Goal: Transaction & Acquisition: Purchase product/service

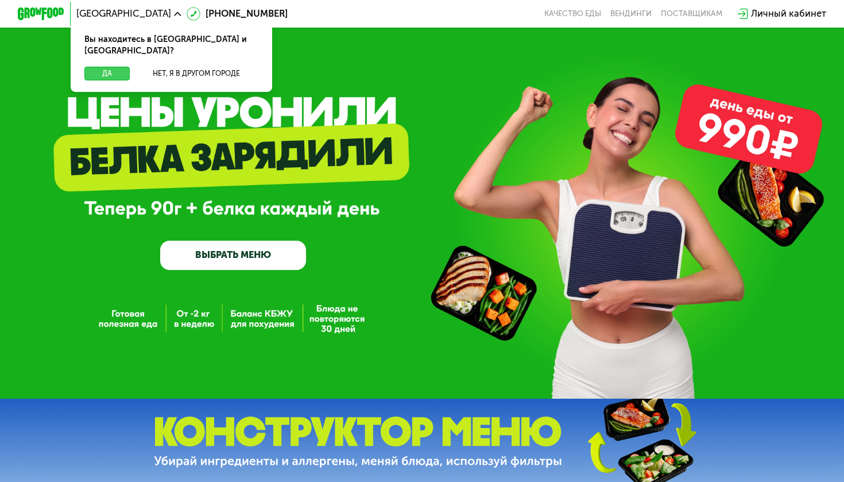
click at [98, 67] on button "Да" at bounding box center [106, 74] width 45 height 14
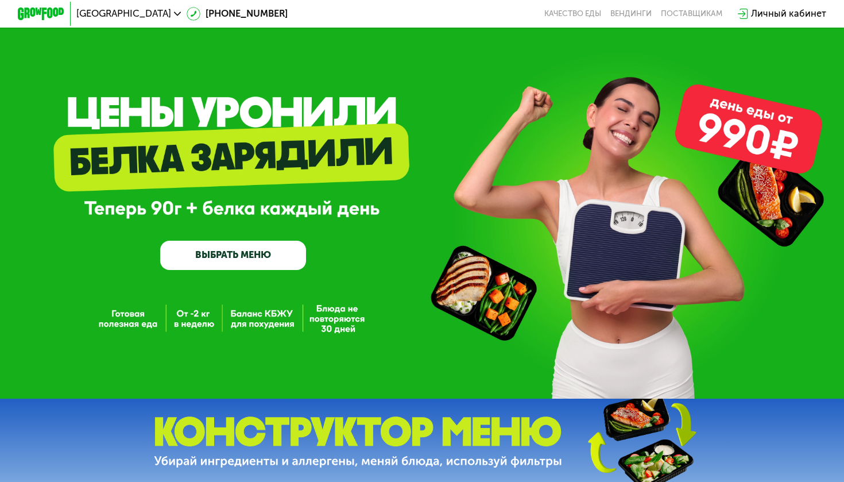
click at [214, 253] on link "ВЫБРАТЬ МЕНЮ" at bounding box center [233, 255] width 146 height 29
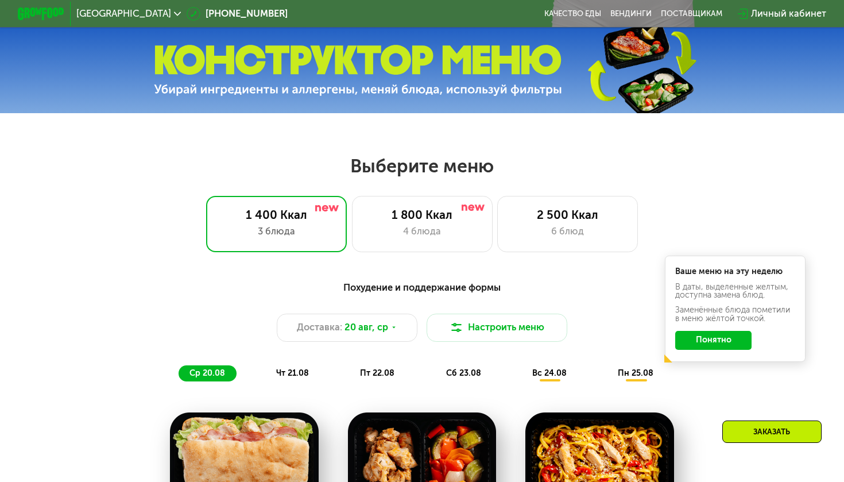
scroll to position [498, 0]
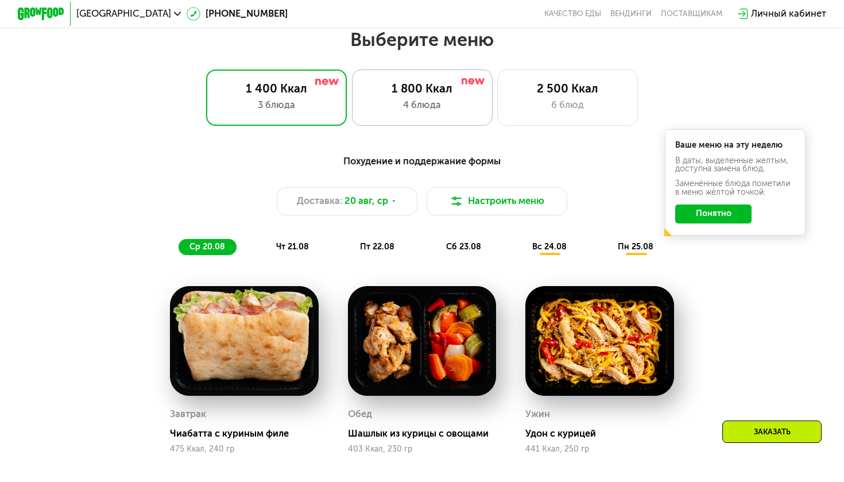
click at [497, 115] on div "1 800 Ккал 4 блюда" at bounding box center [567, 97] width 141 height 56
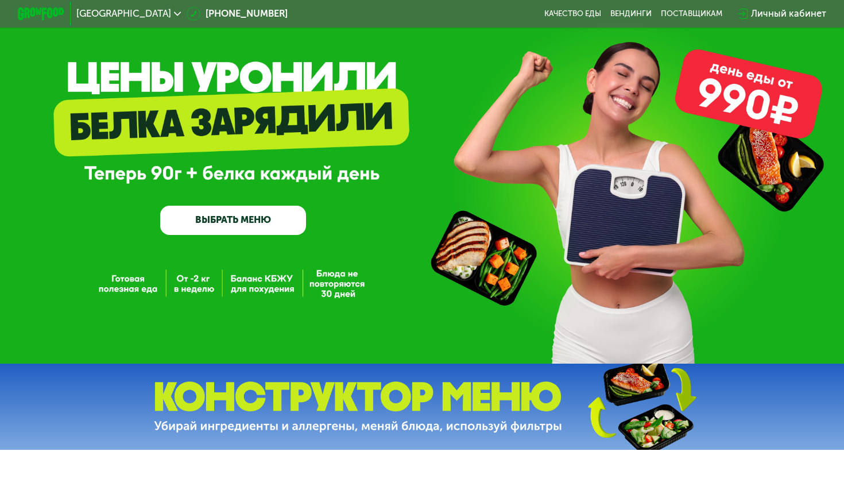
scroll to position [19, 0]
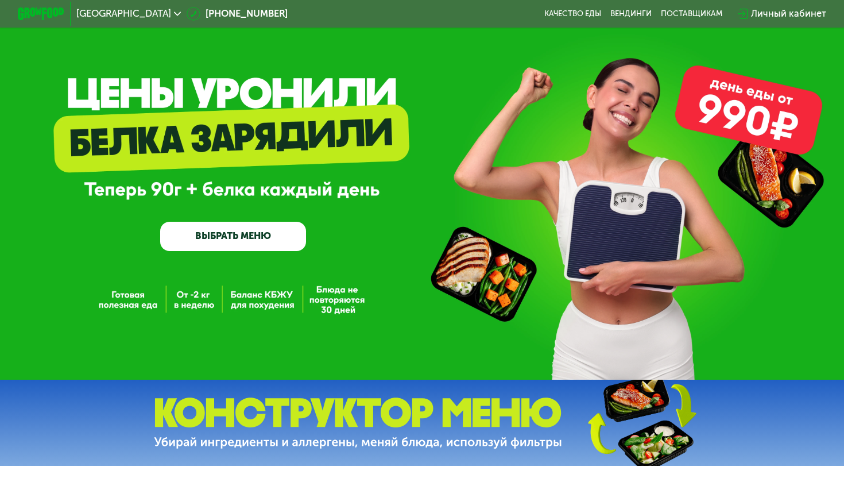
click at [249, 244] on link "ВЫБРАТЬ МЕНЮ" at bounding box center [233, 236] width 146 height 29
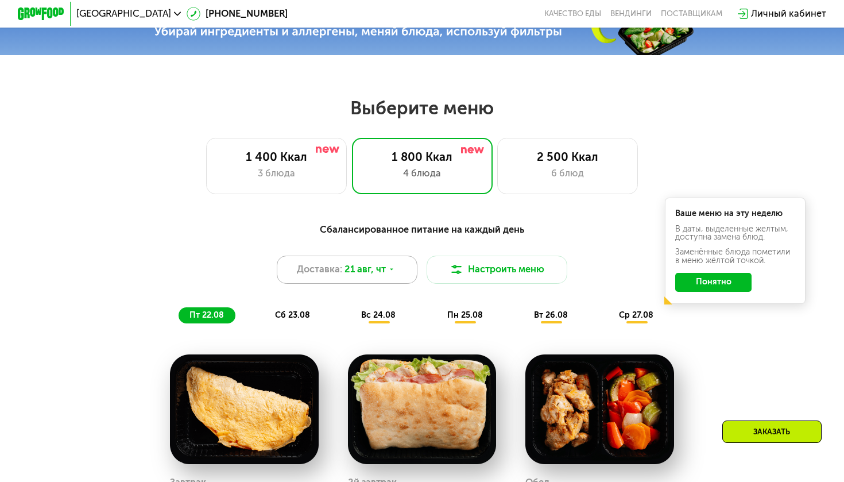
scroll to position [498, 0]
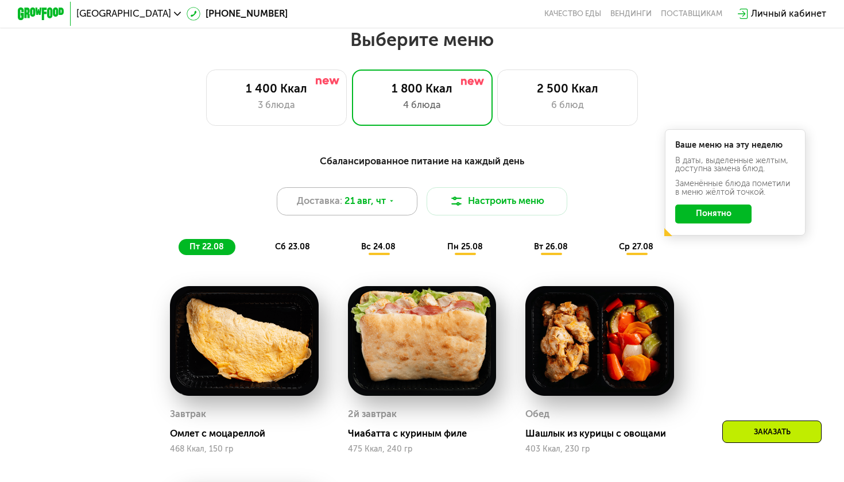
click at [389, 203] on icon at bounding box center [391, 201] width 7 height 7
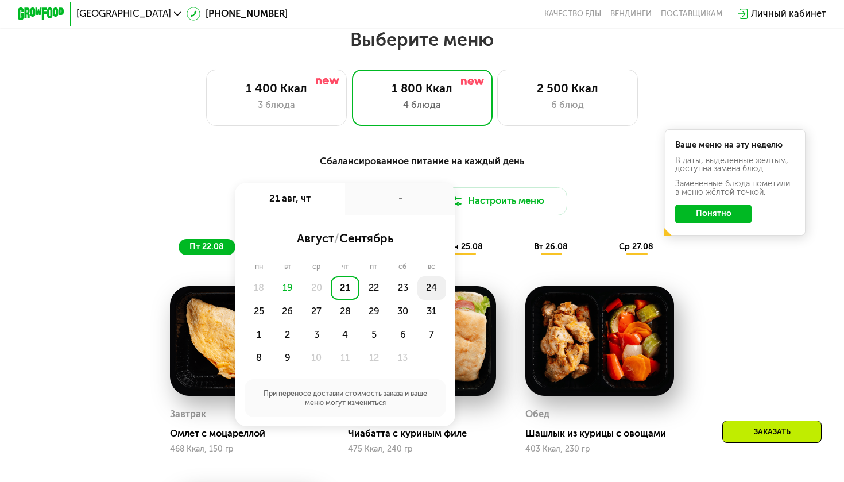
click at [273, 300] on div "24" at bounding box center [259, 312] width 29 height 24
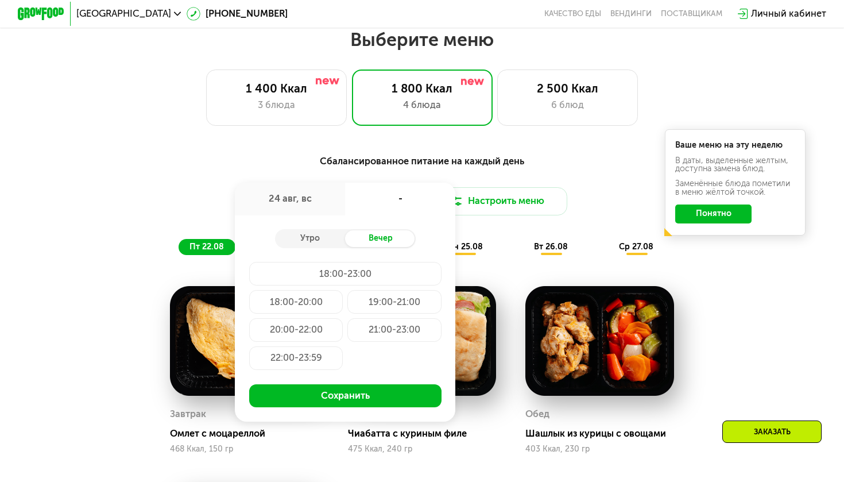
click at [347, 303] on div "18:00-20:00" at bounding box center [394, 302] width 94 height 24
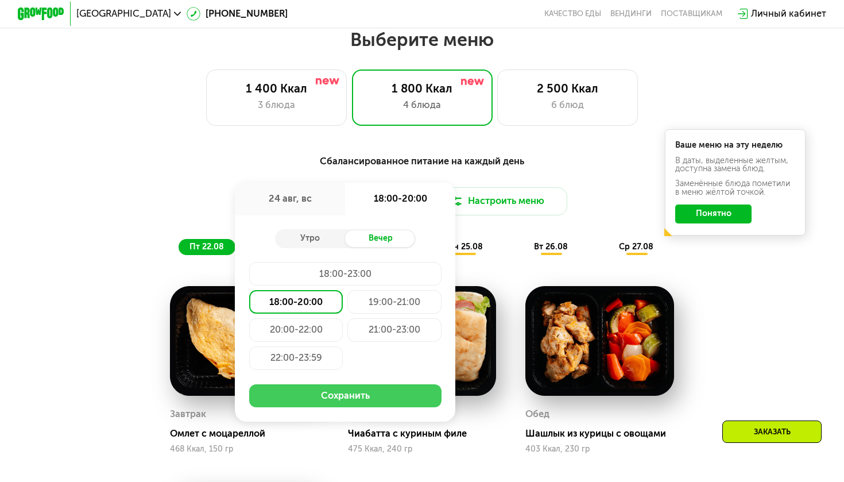
click at [329, 393] on button "Сохранить" at bounding box center [345, 396] width 192 height 24
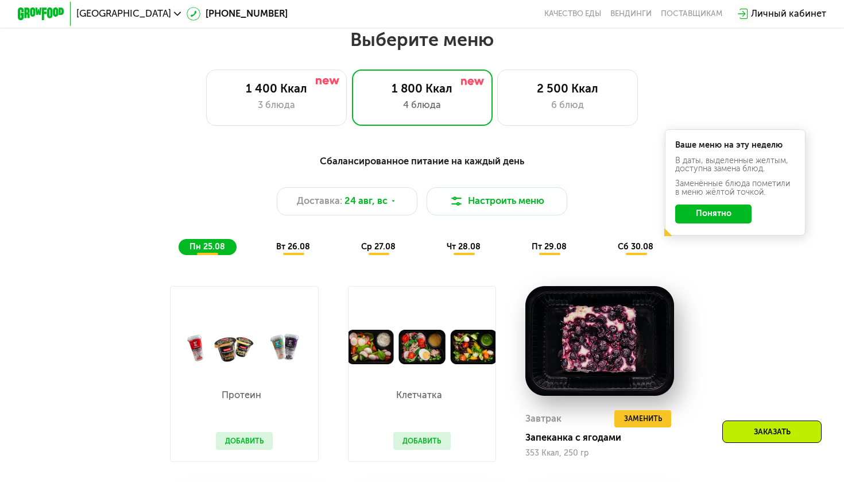
click at [736, 212] on button "Понятно" at bounding box center [713, 213] width 76 height 19
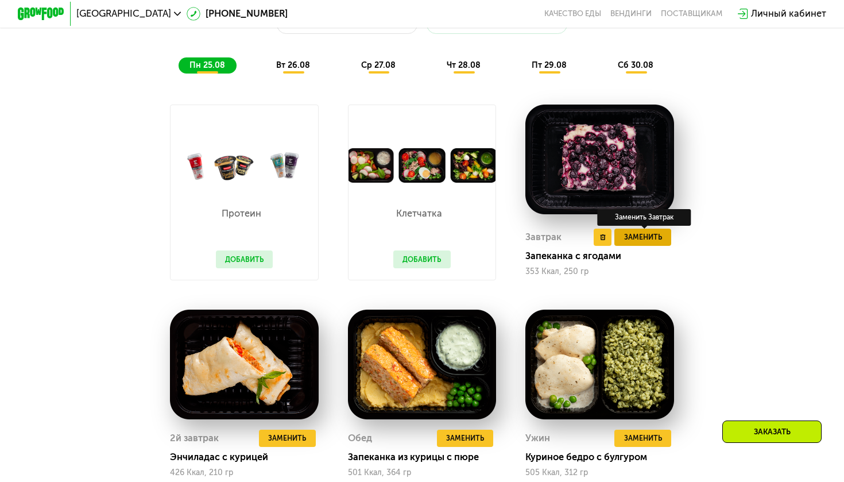
scroll to position [681, 0]
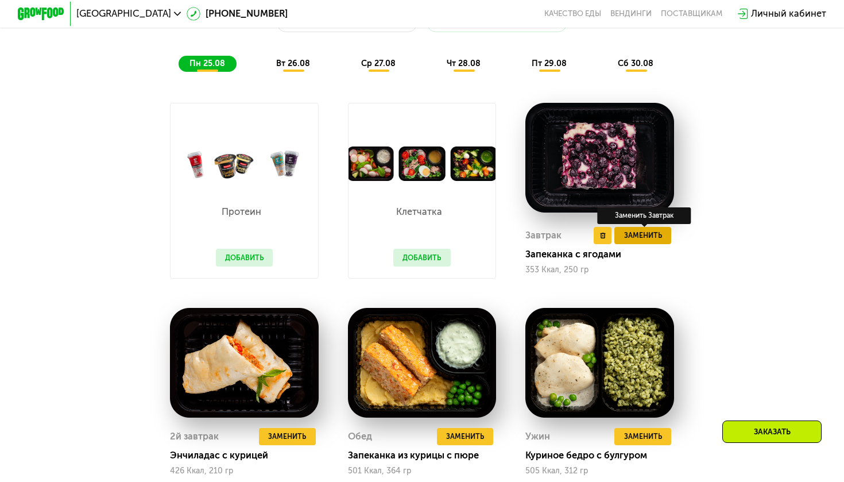
click at [642, 237] on span "Заменить" at bounding box center [643, 235] width 38 height 11
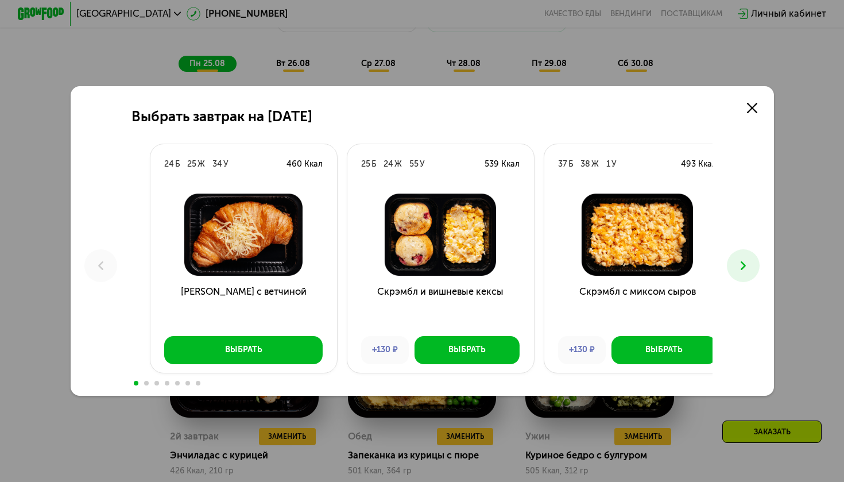
click at [680, 238] on img at bounding box center [638, 235] width 168 height 82
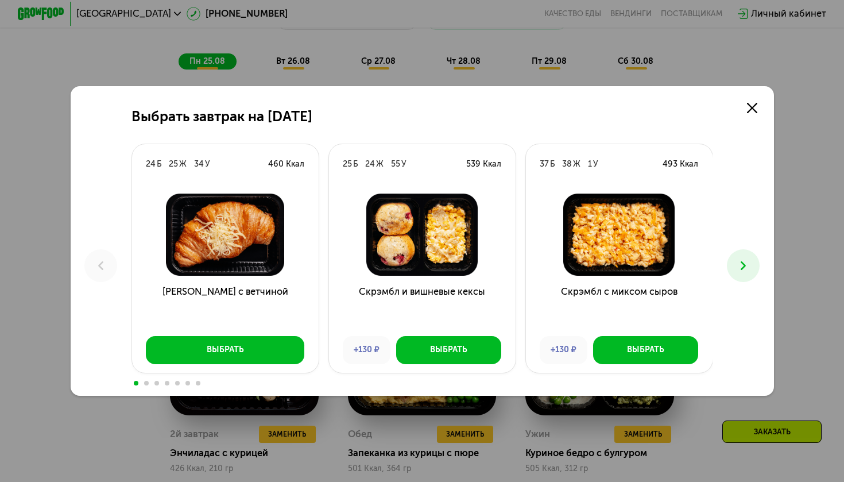
scroll to position [683, 0]
click at [742, 260] on icon at bounding box center [743, 265] width 14 height 14
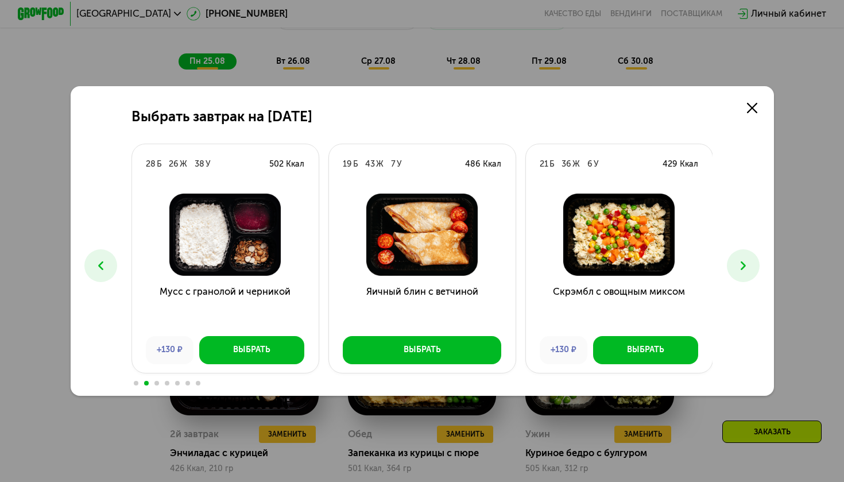
click at [742, 260] on icon at bounding box center [743, 265] width 14 height 14
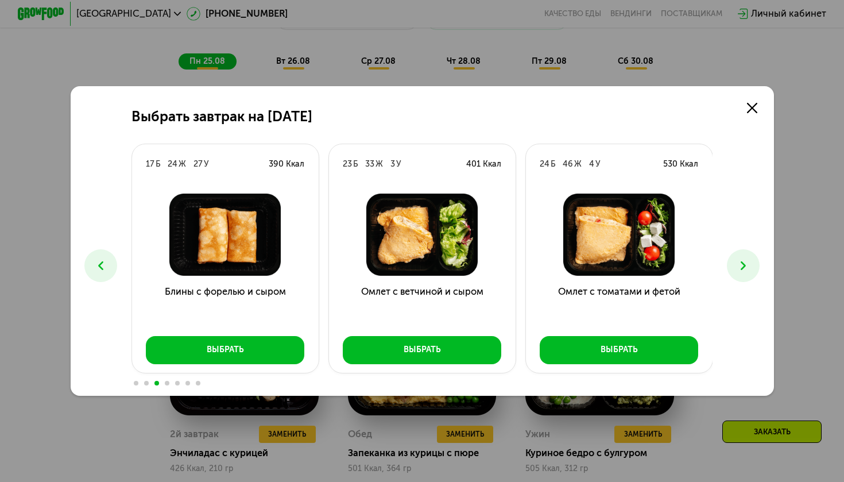
click at [742, 260] on icon at bounding box center [743, 265] width 14 height 14
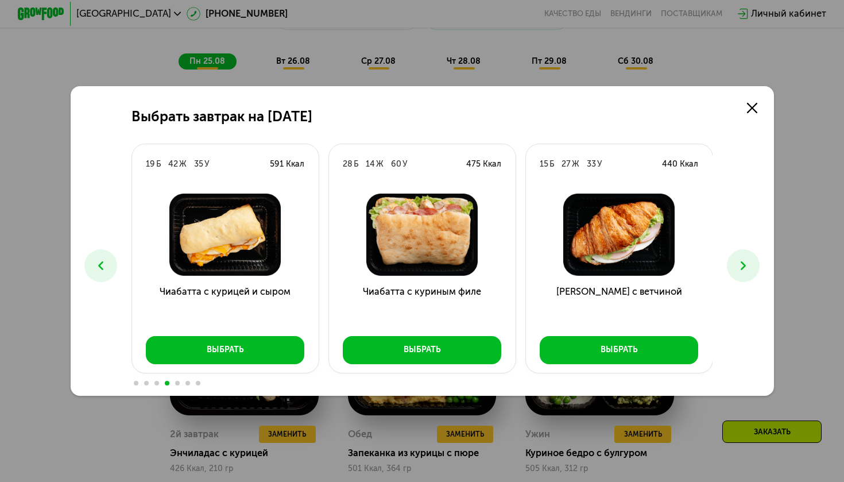
click at [741, 262] on use at bounding box center [743, 265] width 5 height 9
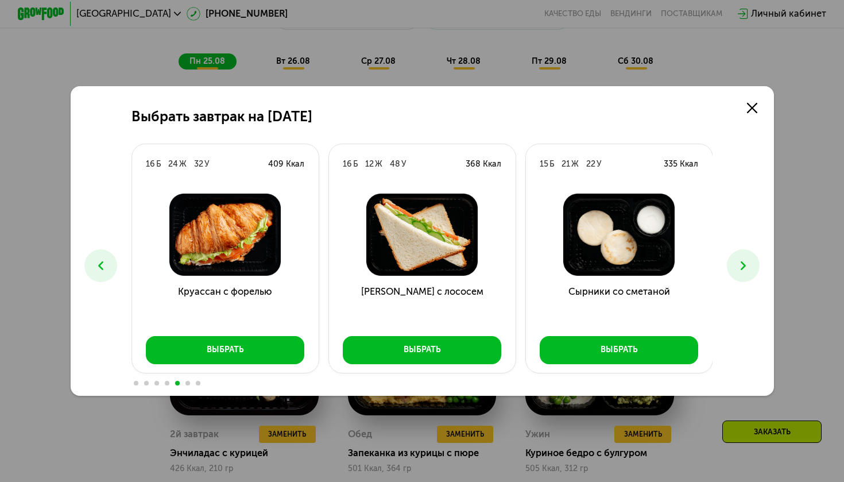
click at [741, 262] on use at bounding box center [743, 265] width 5 height 9
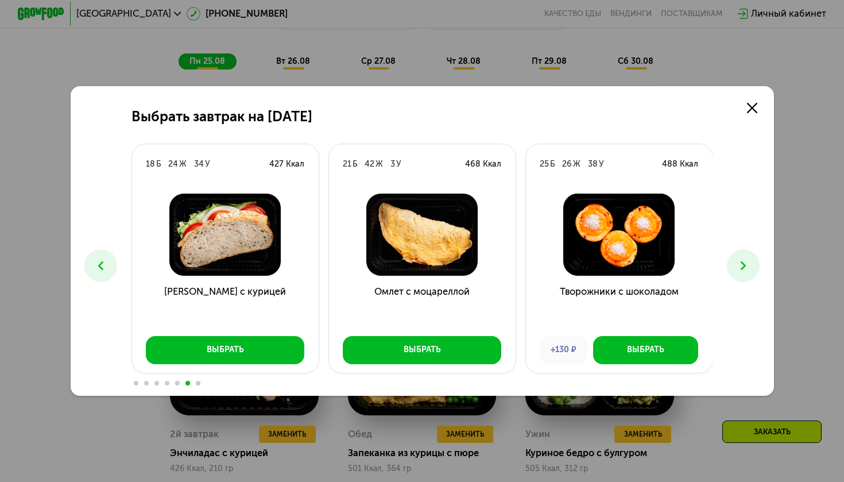
click at [741, 262] on use at bounding box center [743, 265] width 5 height 9
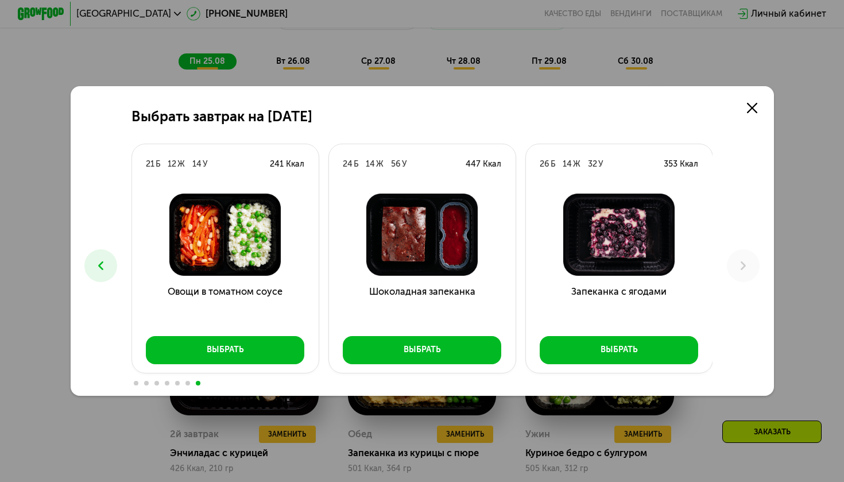
click at [105, 264] on icon at bounding box center [101, 265] width 14 height 14
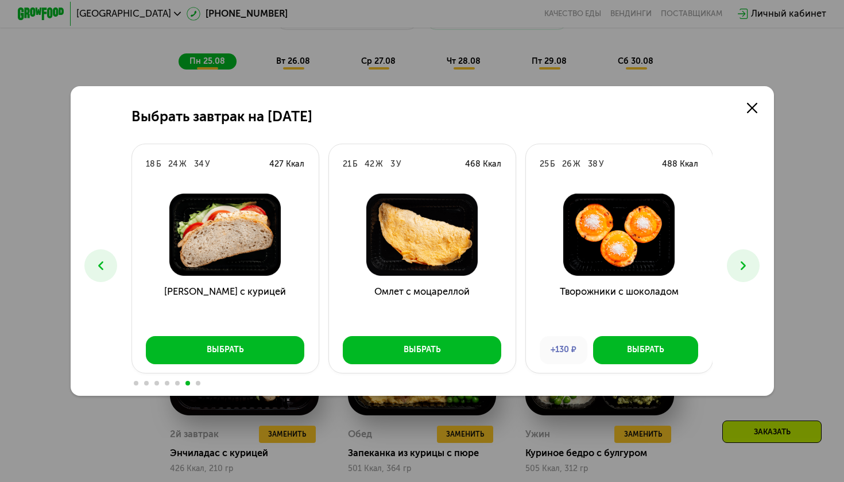
click at [105, 264] on icon at bounding box center [101, 265] width 14 height 14
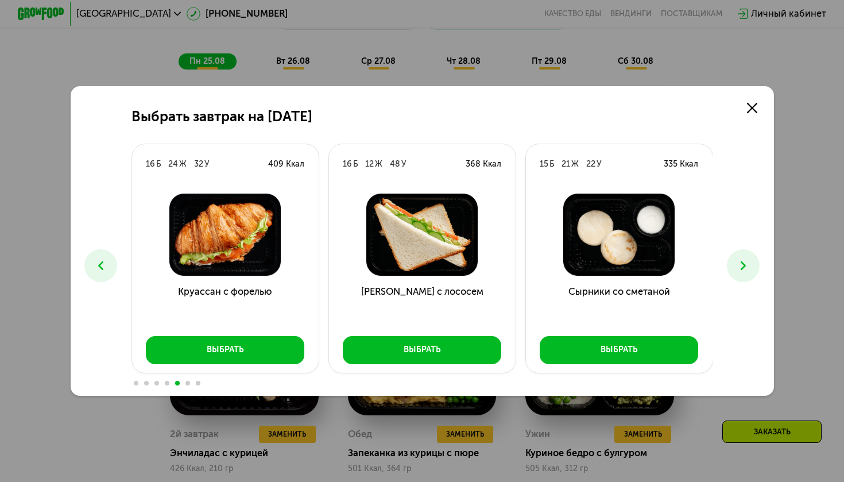
click at [740, 273] on button at bounding box center [743, 265] width 33 height 33
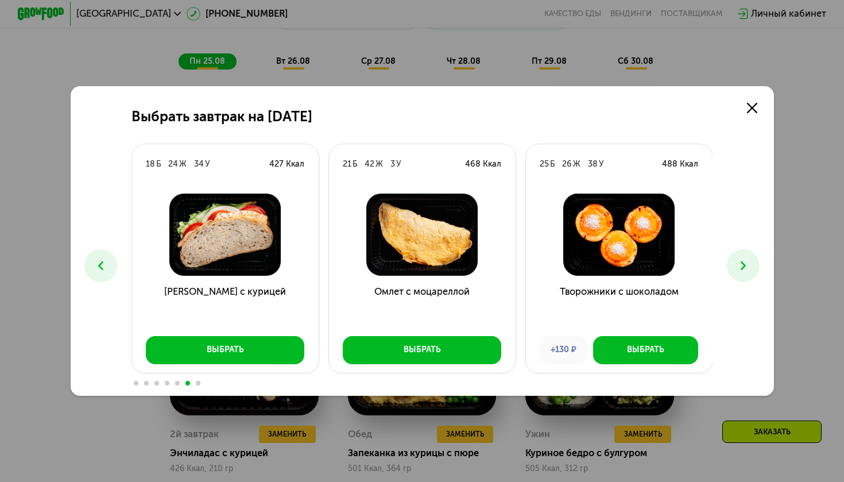
click at [94, 260] on icon at bounding box center [101, 265] width 14 height 14
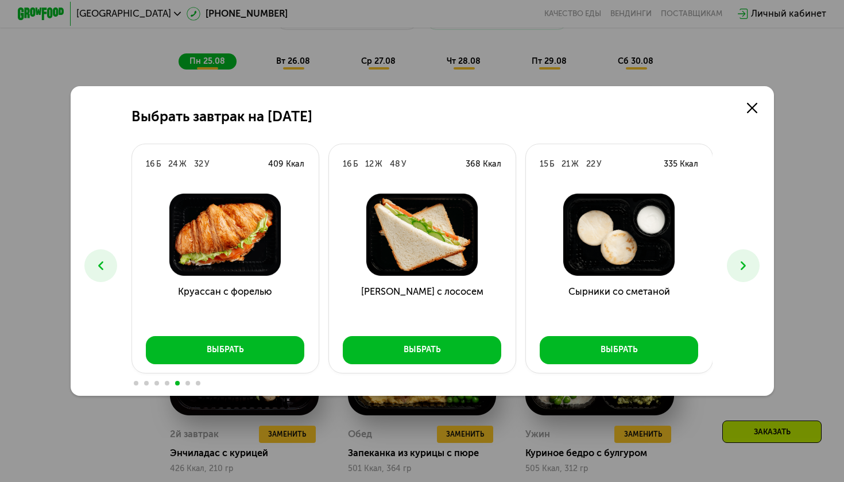
click at [94, 260] on icon at bounding box center [101, 265] width 14 height 14
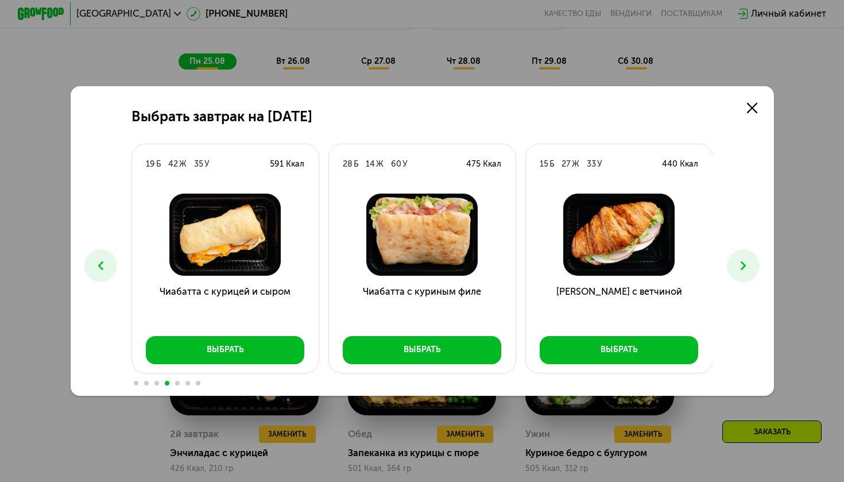
click at [94, 260] on icon at bounding box center [101, 265] width 14 height 14
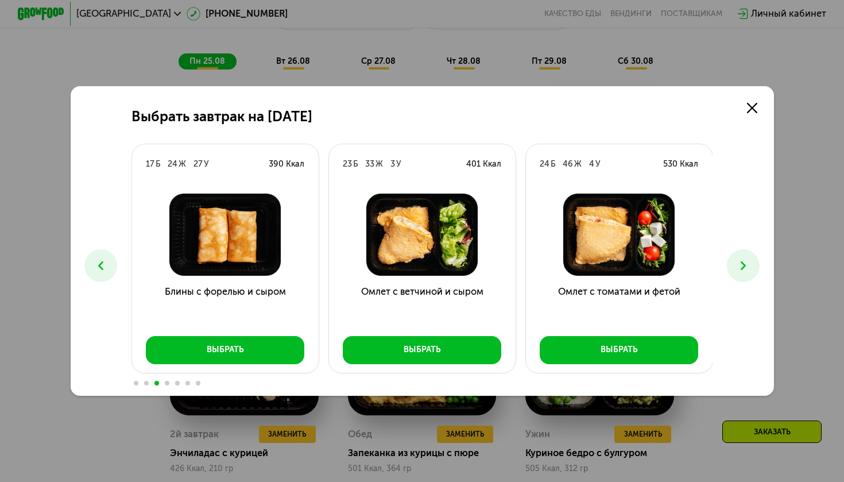
click at [94, 260] on icon at bounding box center [101, 265] width 14 height 14
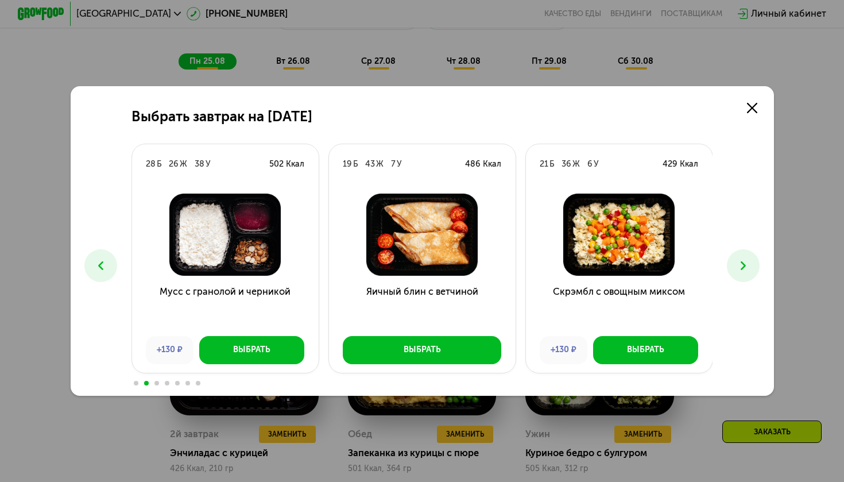
click at [94, 260] on icon at bounding box center [101, 265] width 14 height 14
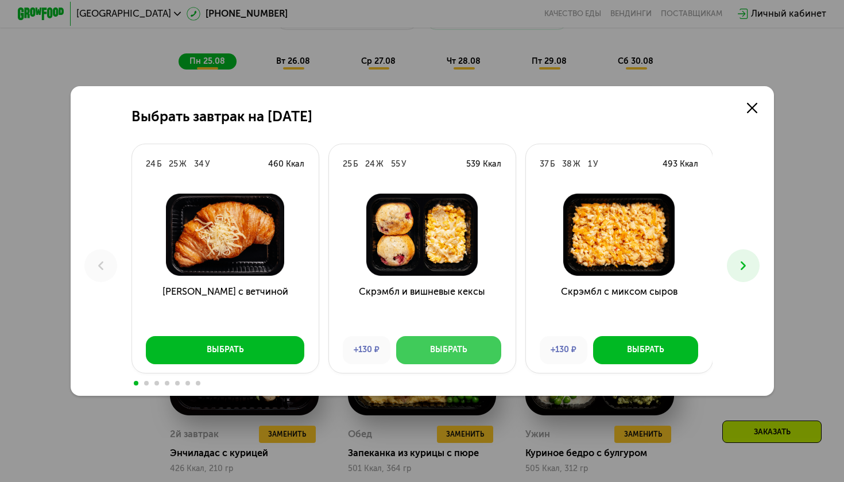
click at [467, 357] on button "Выбрать" at bounding box center [448, 350] width 105 height 28
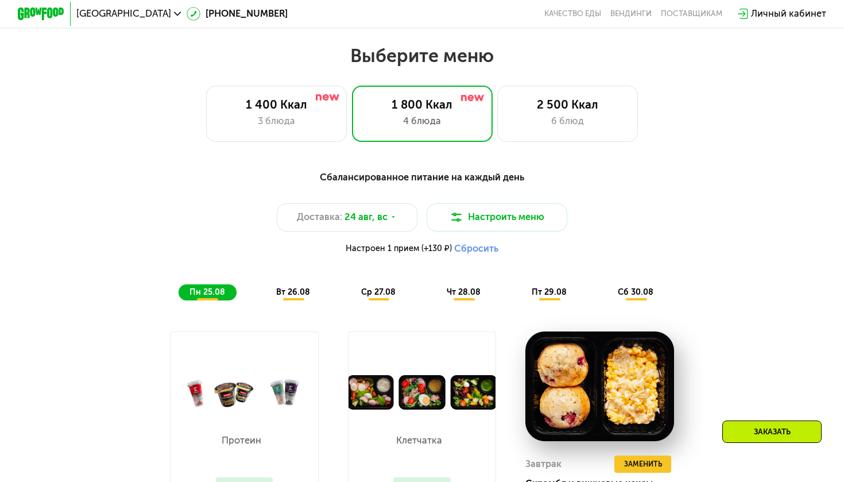
scroll to position [480, 0]
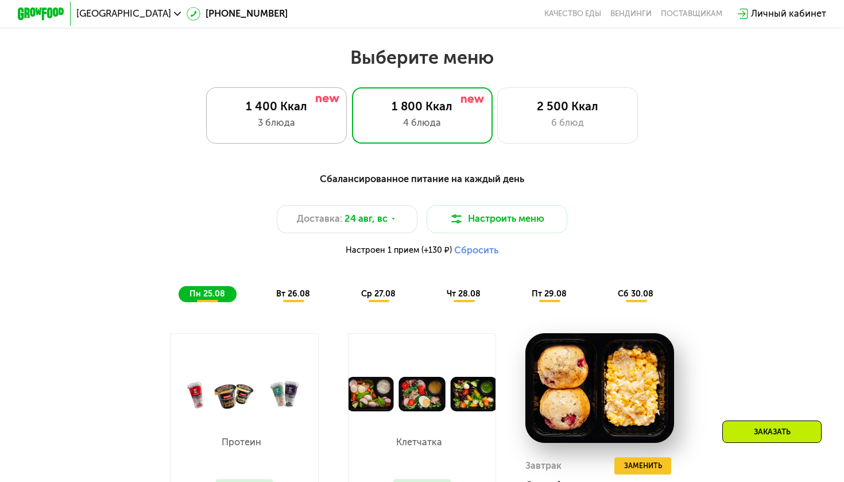
click at [300, 125] on div "3 блюда" at bounding box center [277, 123] width 116 height 14
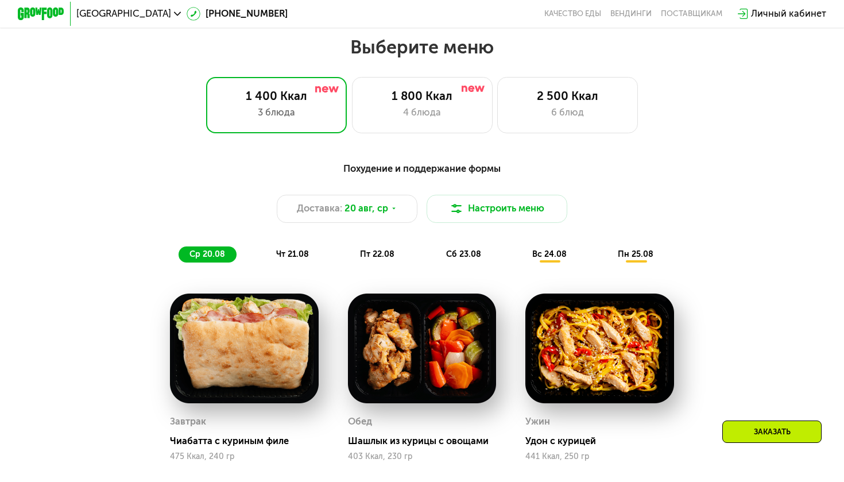
scroll to position [467, 0]
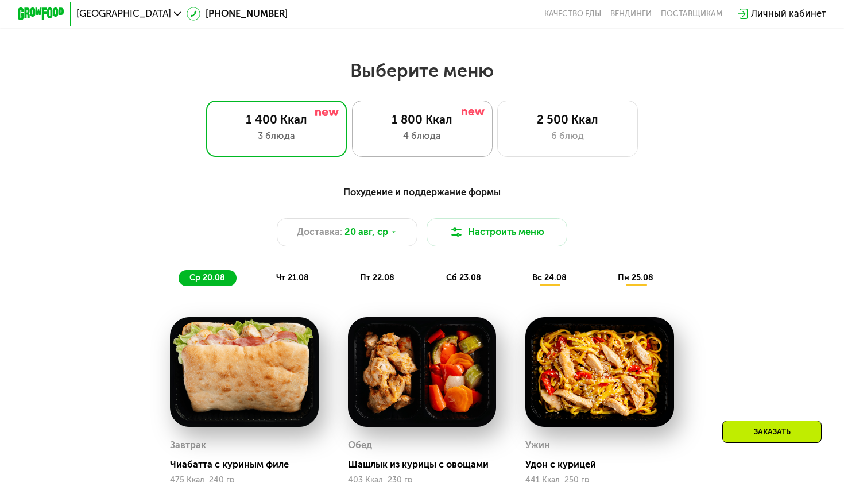
click at [415, 140] on div "4 блюда" at bounding box center [422, 136] width 116 height 14
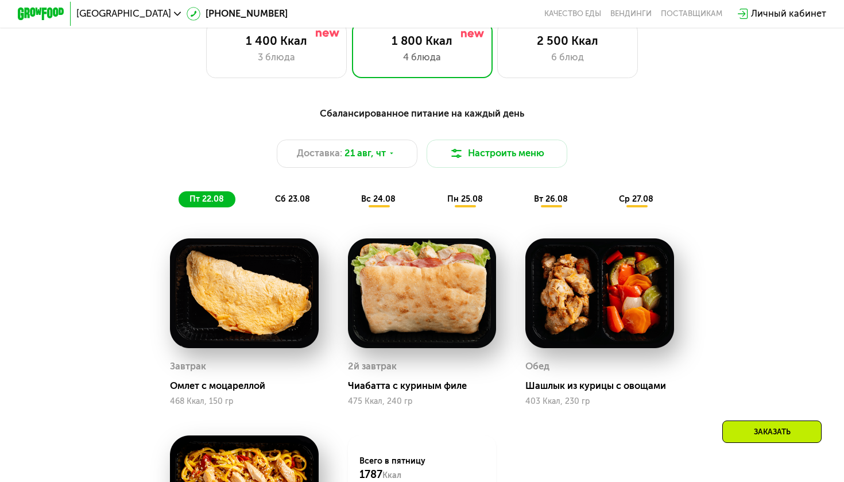
scroll to position [546, 0]
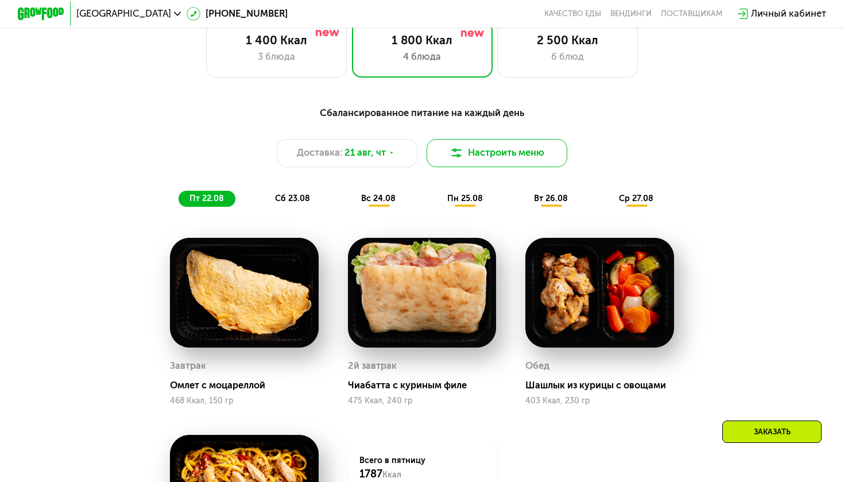
click at [500, 154] on button "Настроить меню" at bounding box center [497, 153] width 141 height 28
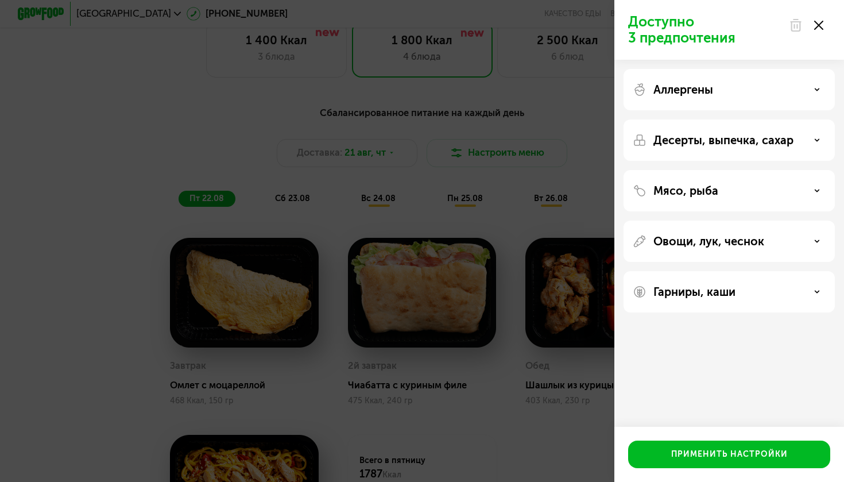
click at [820, 30] on div at bounding box center [806, 25] width 48 height 23
click at [820, 24] on icon at bounding box center [818, 25] width 9 height 9
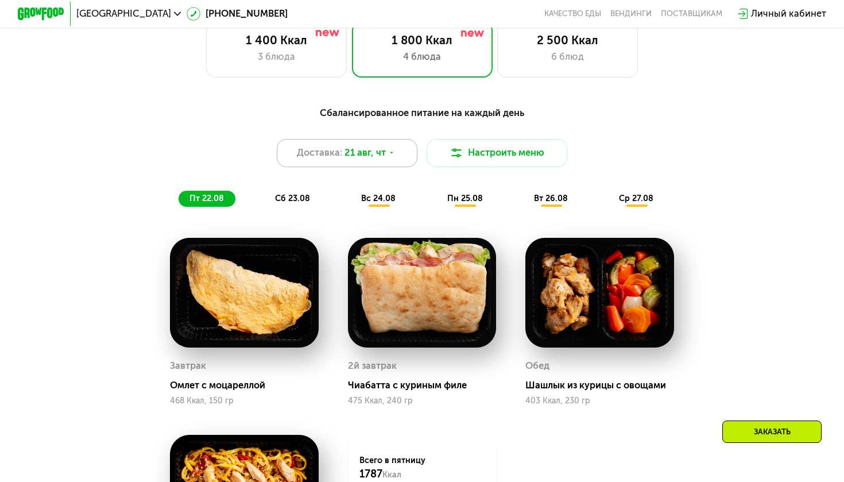
click at [407, 152] on div "Доставка: [DATE]" at bounding box center [347, 153] width 141 height 28
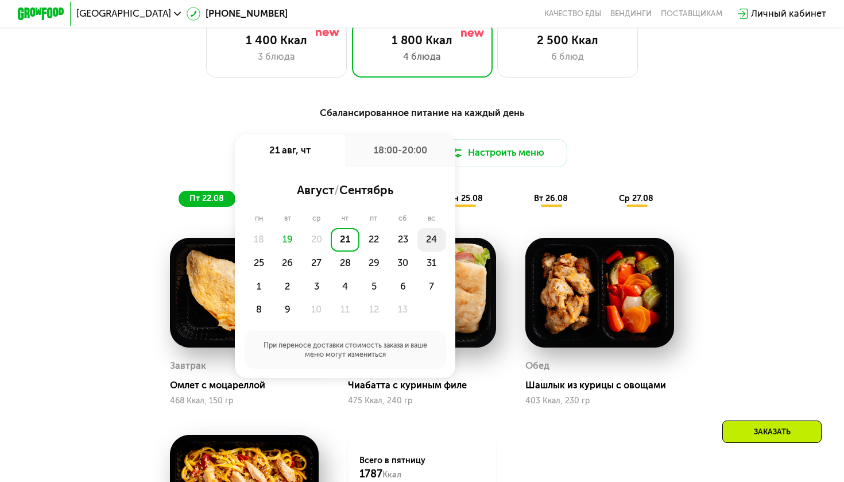
click at [273, 252] on div "24" at bounding box center [259, 264] width 29 height 24
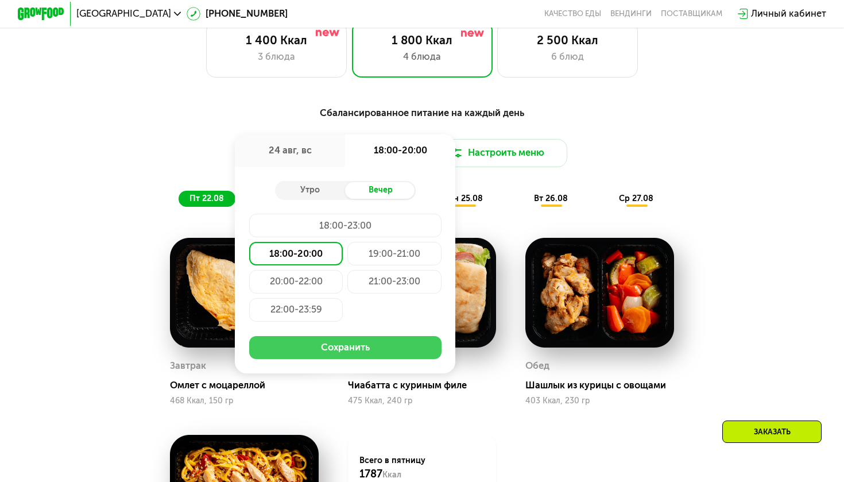
click at [330, 340] on button "Сохранить" at bounding box center [345, 348] width 192 height 24
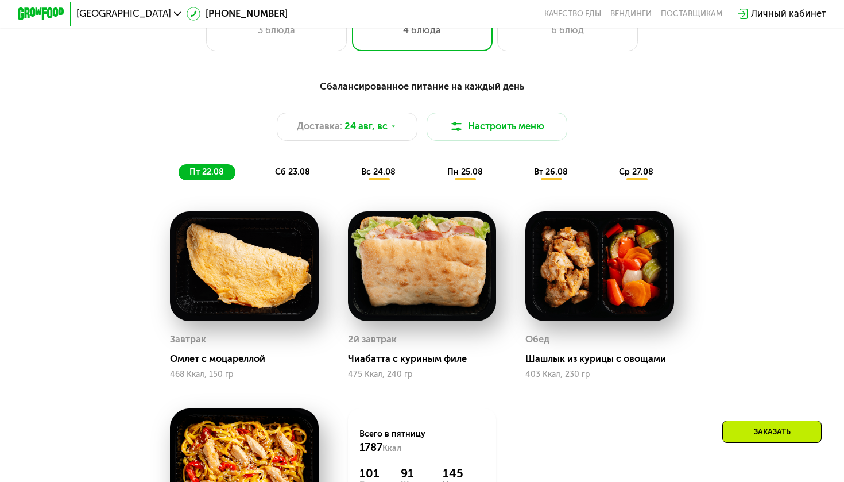
scroll to position [576, 0]
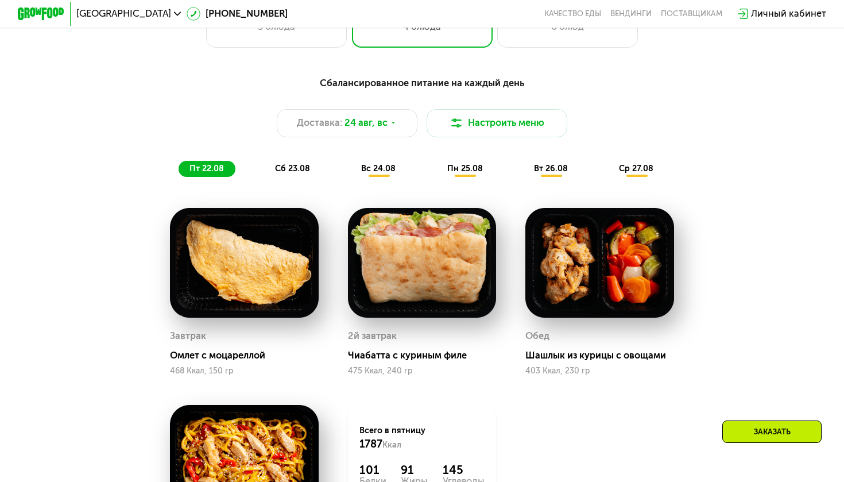
click at [295, 169] on span "сб 23.08" at bounding box center [292, 169] width 35 height 10
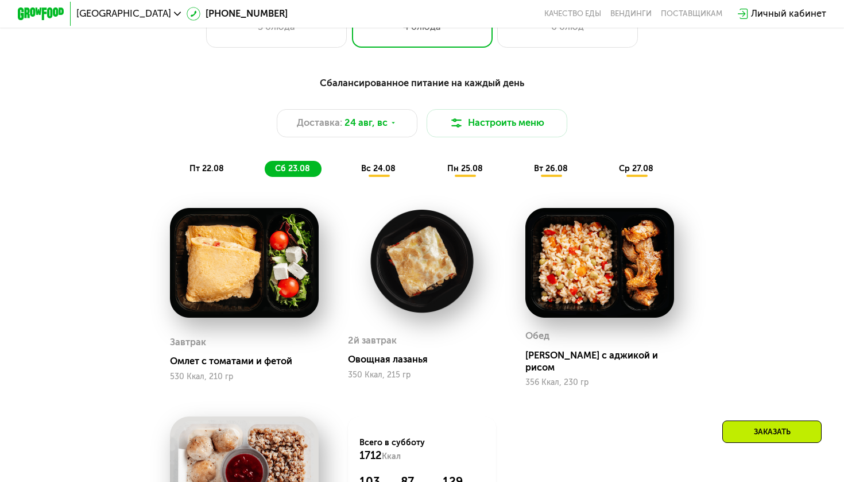
click at [214, 171] on span "пт 22.08" at bounding box center [207, 169] width 34 height 10
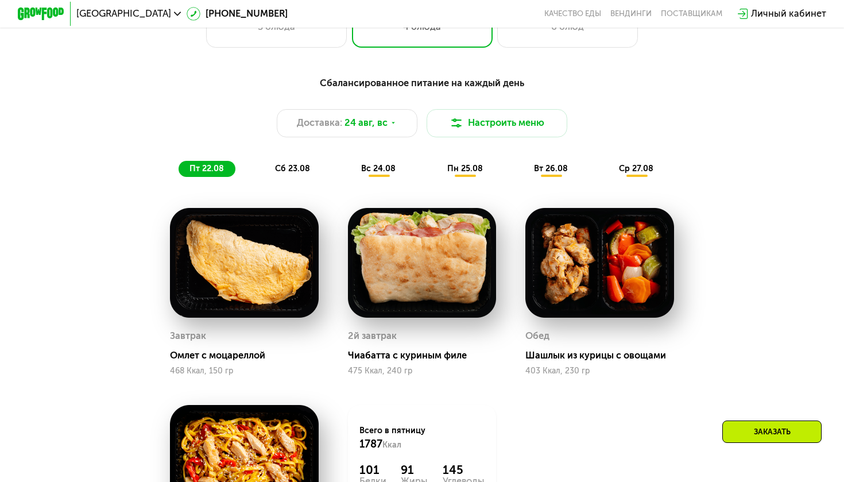
click at [407, 173] on div "пт 22.08 сб 23.08 вс 24.08 пн 25.08 вт 26.08 ср 27.08" at bounding box center [422, 169] width 486 height 17
click at [436, 174] on div "вс 24.08" at bounding box center [465, 169] width 58 height 17
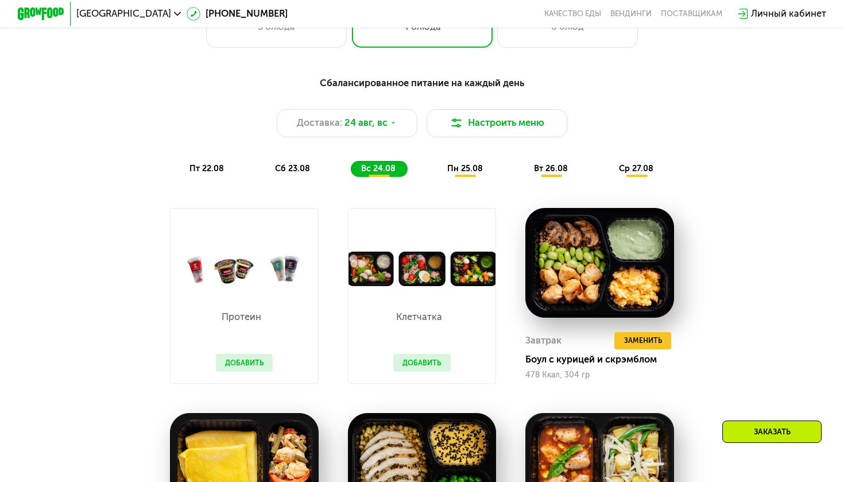
click at [215, 168] on span "пт 22.08" at bounding box center [207, 169] width 34 height 10
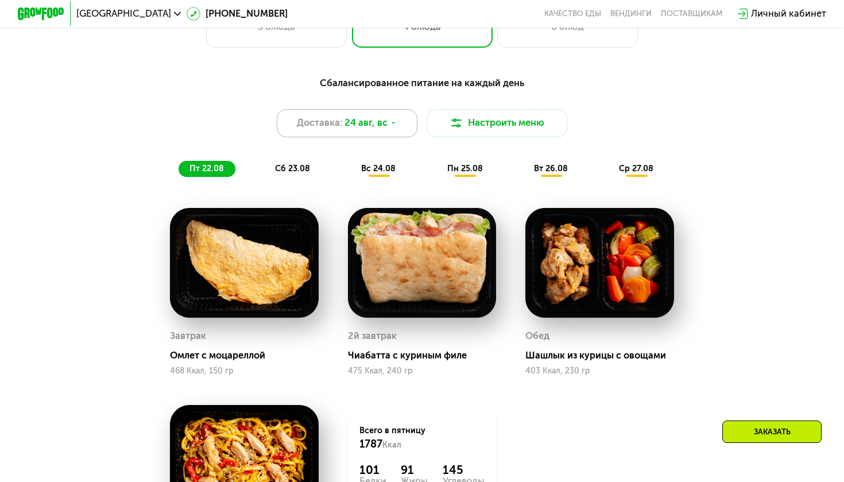
click at [368, 127] on span "24 авг, вс" at bounding box center [366, 123] width 43 height 14
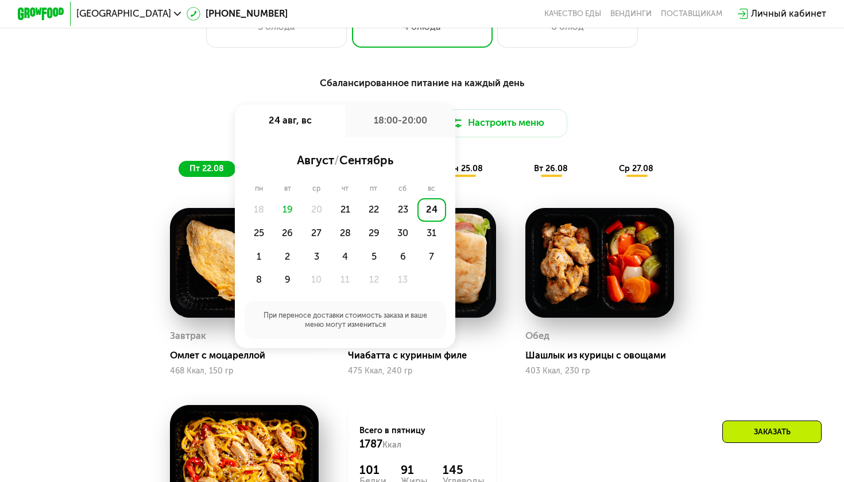
click at [430, 208] on div "24" at bounding box center [432, 210] width 29 height 24
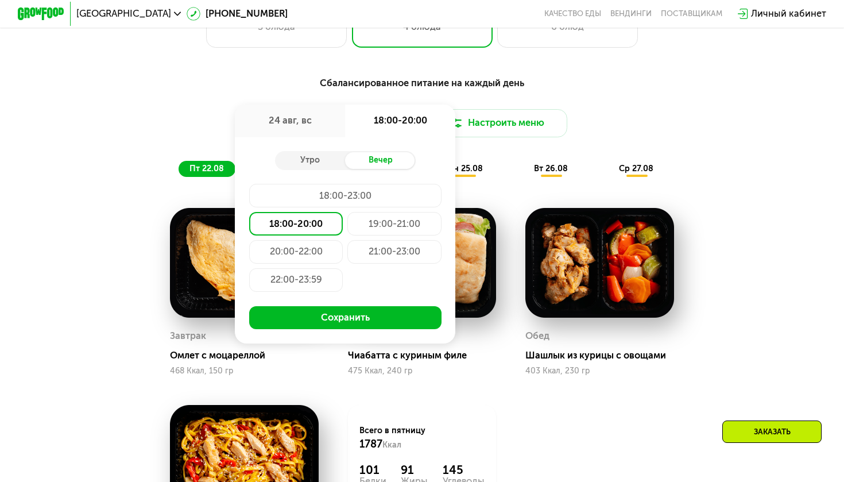
click at [288, 228] on div "18:00-20:00" at bounding box center [296, 224] width 94 height 24
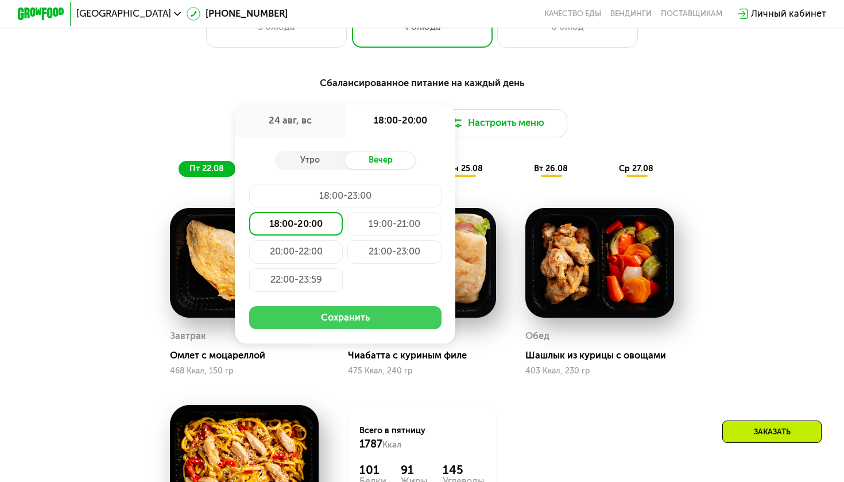
click at [318, 318] on button "Сохранить" at bounding box center [345, 318] width 192 height 24
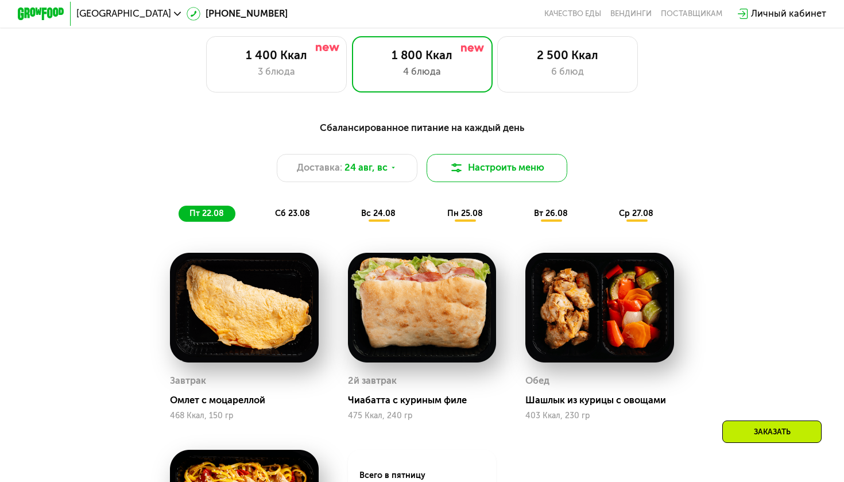
scroll to position [540, 0]
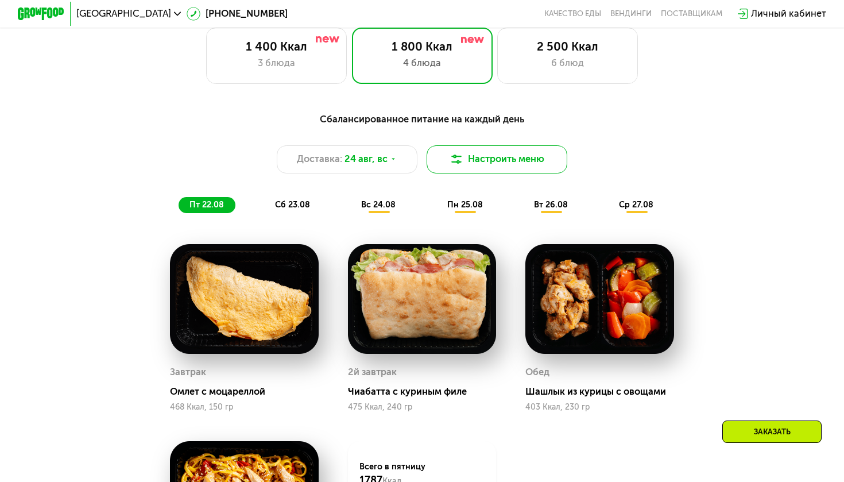
click at [501, 157] on button "Настроить меню" at bounding box center [497, 159] width 141 height 28
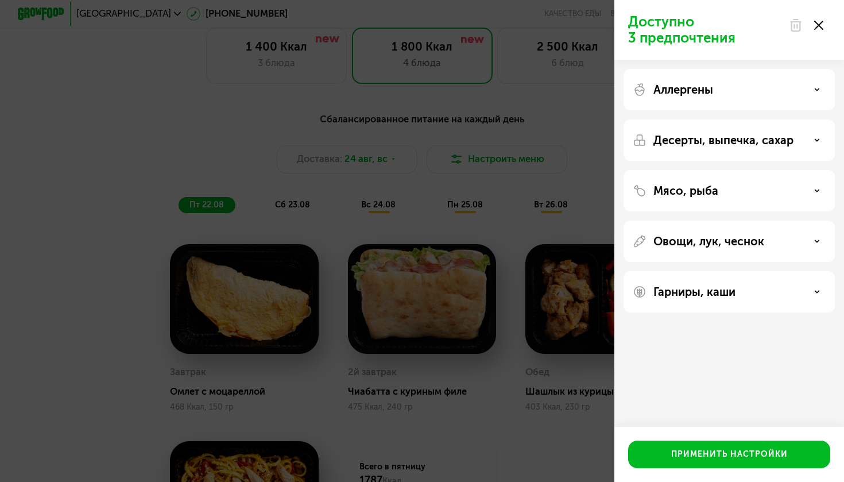
click at [824, 27] on div at bounding box center [806, 25] width 48 height 23
click at [788, 170] on div "Десерты, выпечка, сахар" at bounding box center [729, 190] width 211 height 41
click at [806, 170] on div "Десерты, выпечка, сахар" at bounding box center [729, 190] width 211 height 41
click at [818, 143] on div "Десерты, выпечка, сахар" at bounding box center [729, 140] width 193 height 14
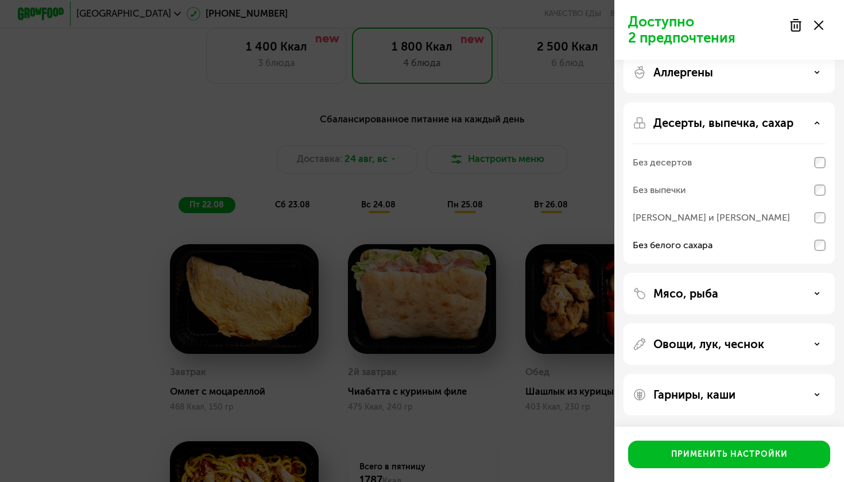
scroll to position [17, 0]
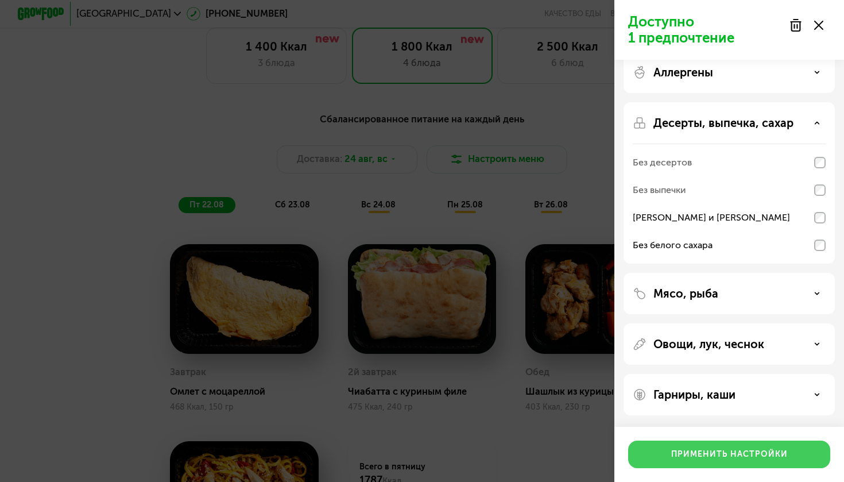
click at [704, 452] on div "Применить настройки" at bounding box center [729, 454] width 117 height 11
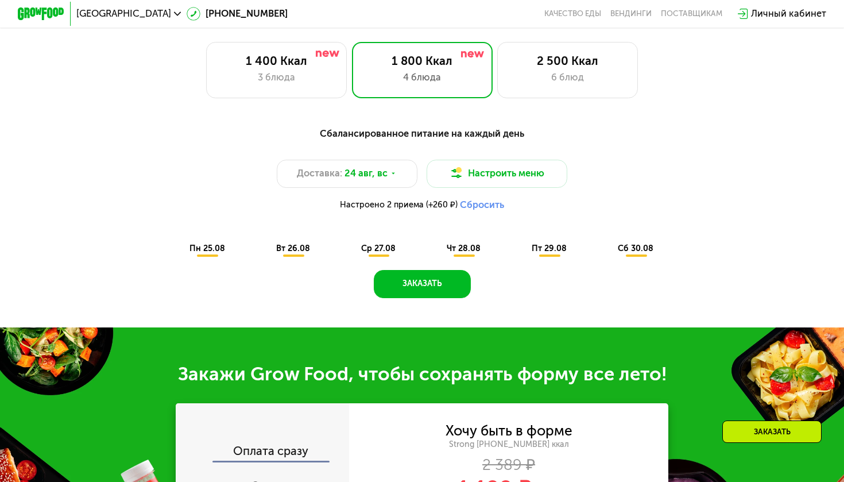
scroll to position [525, 0]
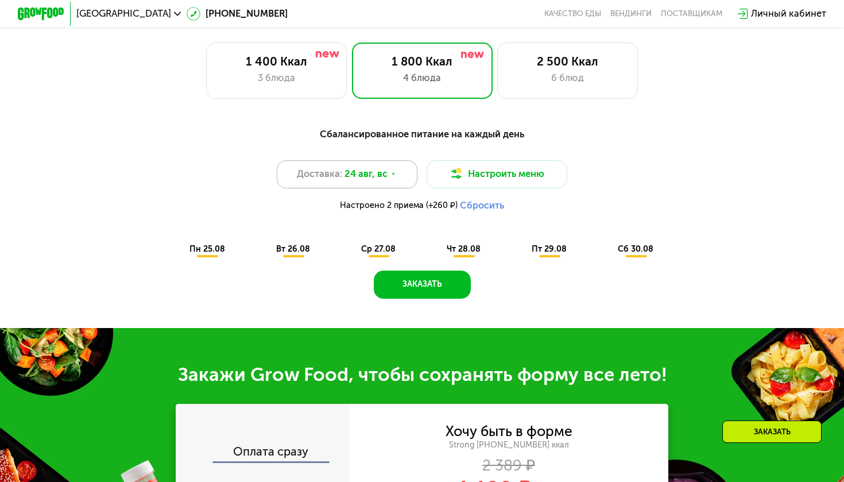
click at [386, 169] on span "24 авг, вс" at bounding box center [366, 174] width 43 height 14
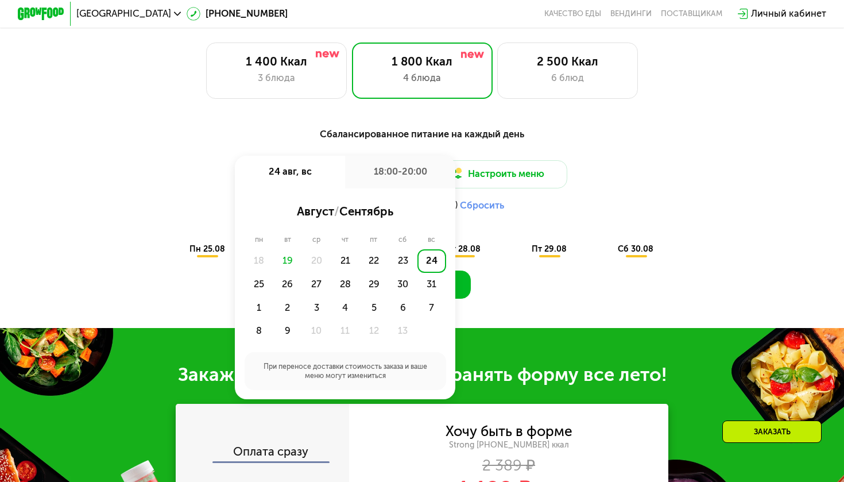
click at [496, 261] on div "Сбалансированное питание на каждый день Доставка: [DATE] авг, вс 18:00-20:00 ав…" at bounding box center [422, 191] width 708 height 145
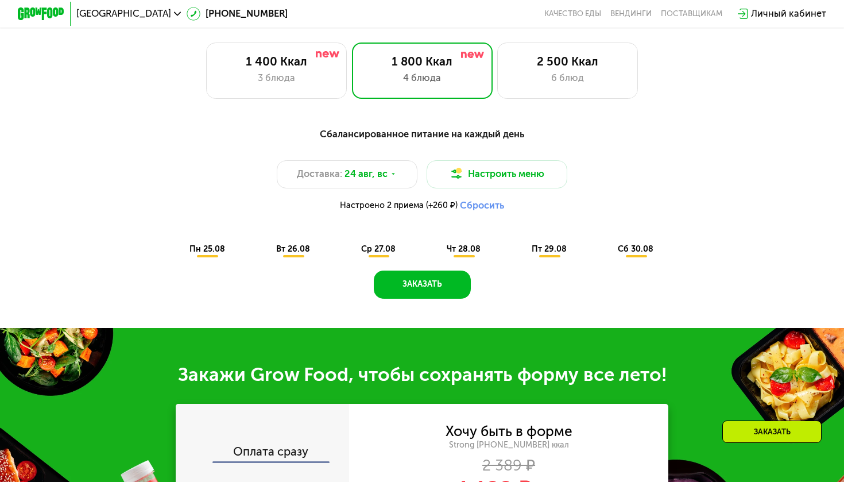
click at [212, 250] on span "пн 25.08" at bounding box center [208, 249] width 36 height 10
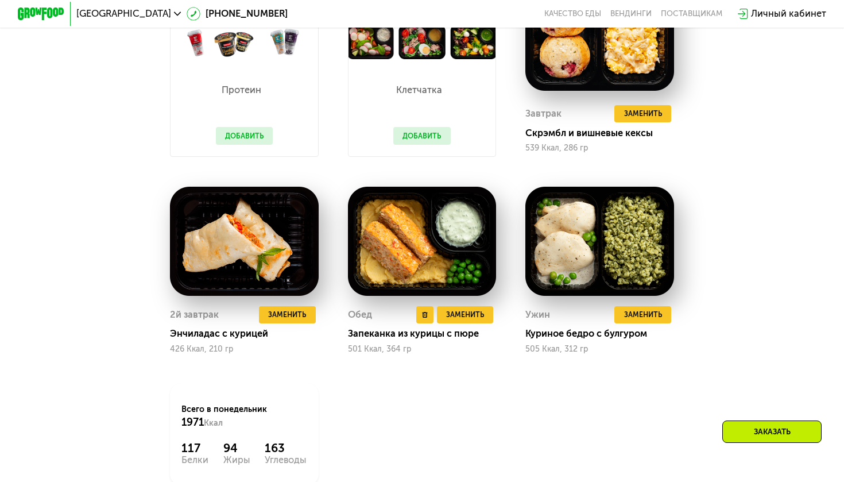
scroll to position [843, 0]
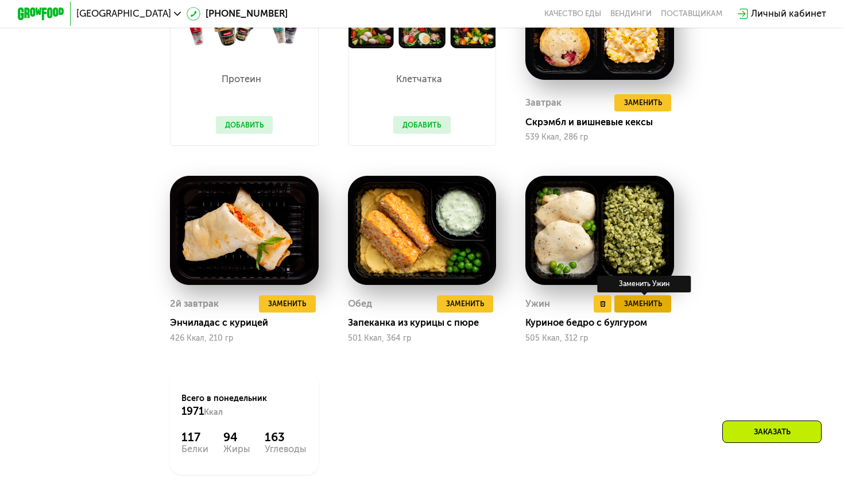
click at [631, 304] on span "Заменить" at bounding box center [643, 303] width 38 height 11
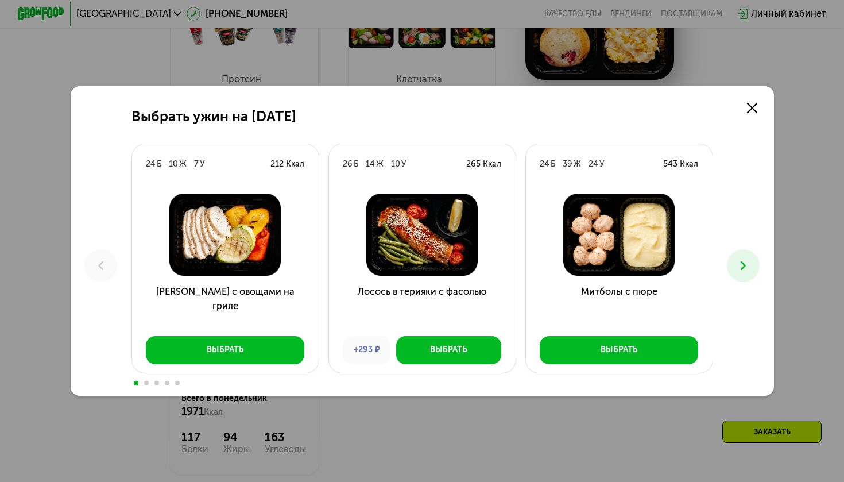
click at [737, 270] on icon at bounding box center [743, 265] width 14 height 14
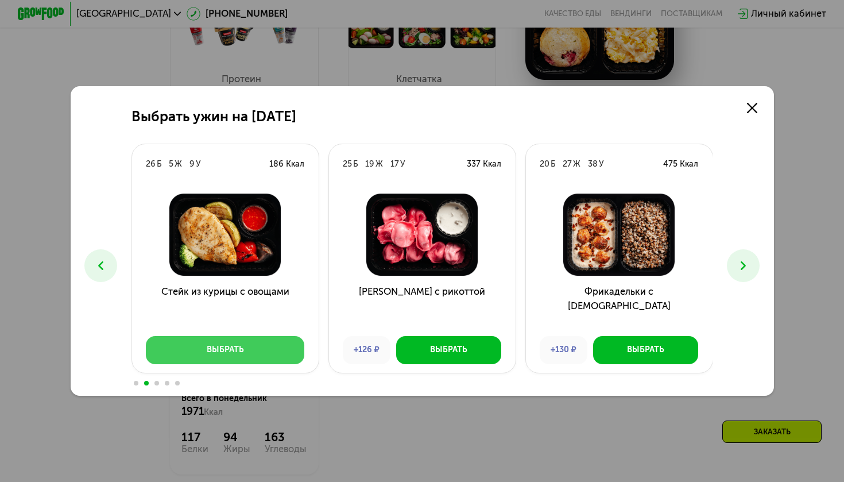
click at [207, 347] on div "Выбрать" at bounding box center [225, 349] width 37 height 11
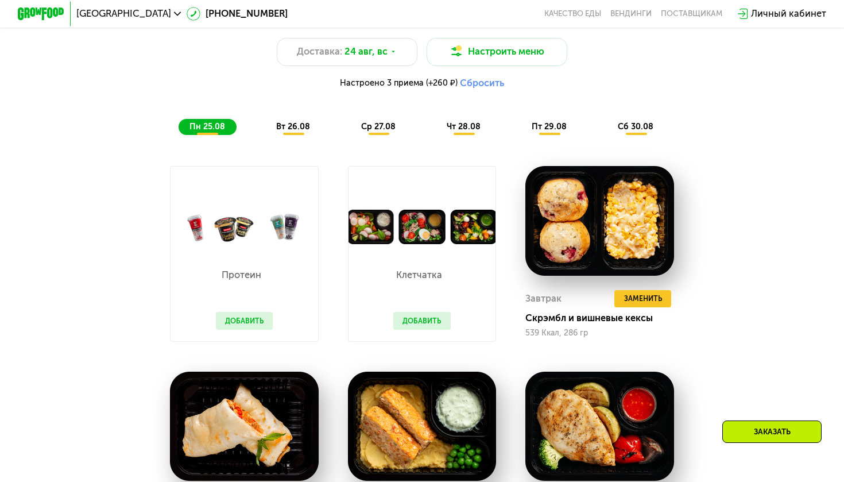
scroll to position [637, 0]
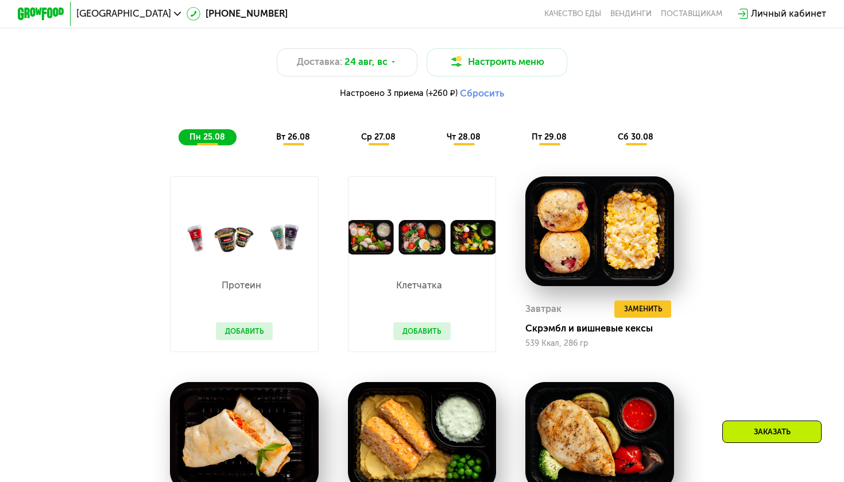
click at [296, 135] on span "вт 26.08" at bounding box center [293, 137] width 34 height 10
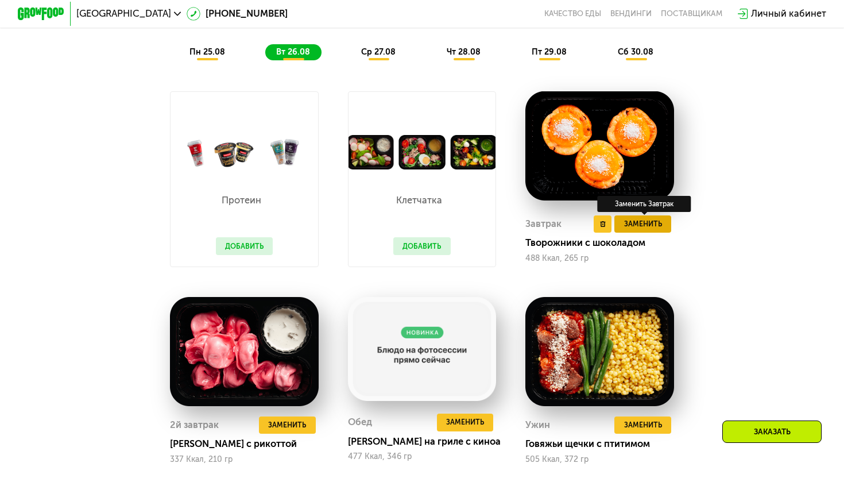
scroll to position [728, 0]
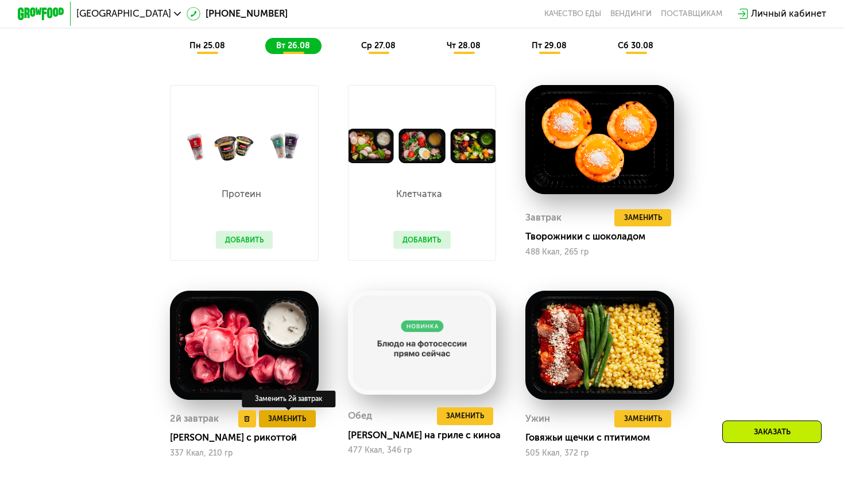
click at [285, 419] on span "Заменить" at bounding box center [287, 418] width 38 height 11
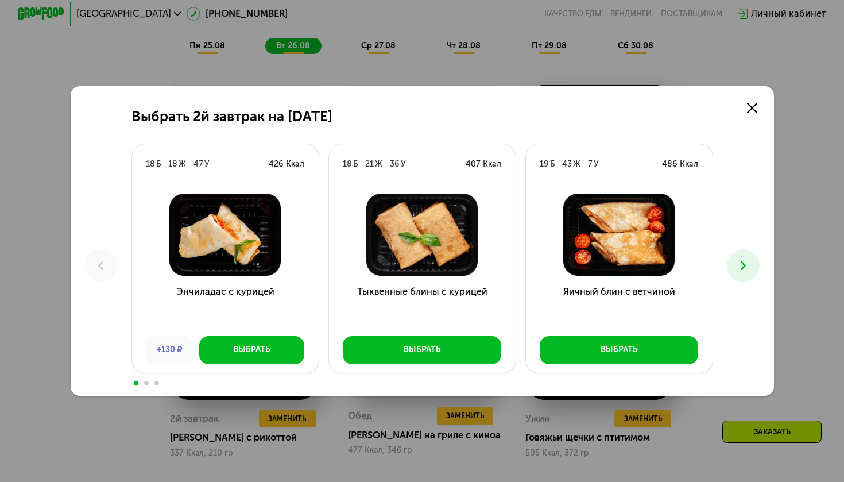
click at [751, 264] on button at bounding box center [743, 265] width 33 height 33
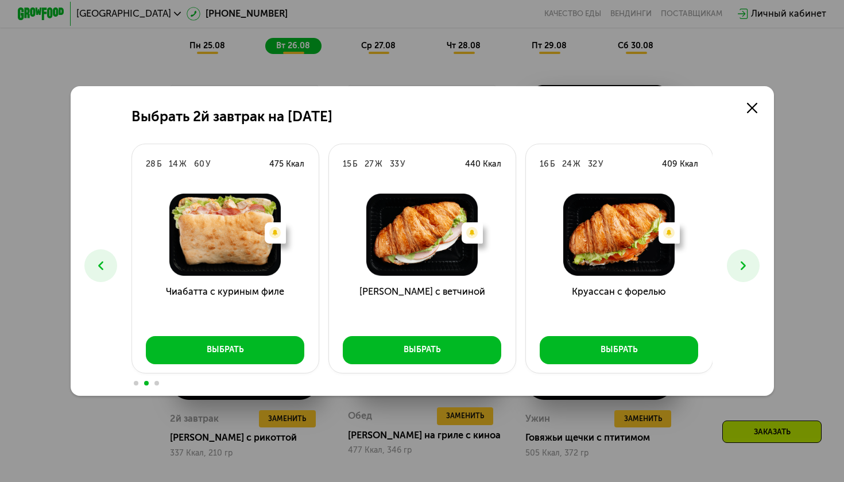
click at [751, 264] on button at bounding box center [743, 265] width 33 height 33
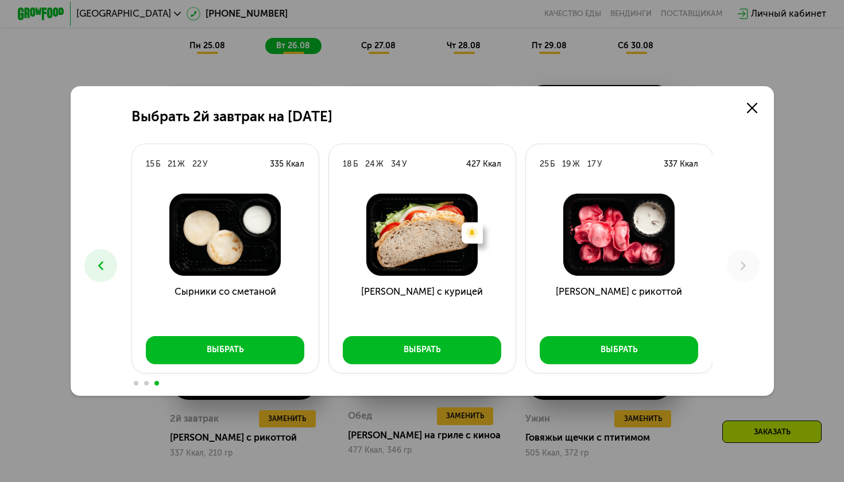
click at [100, 256] on button at bounding box center [100, 265] width 33 height 33
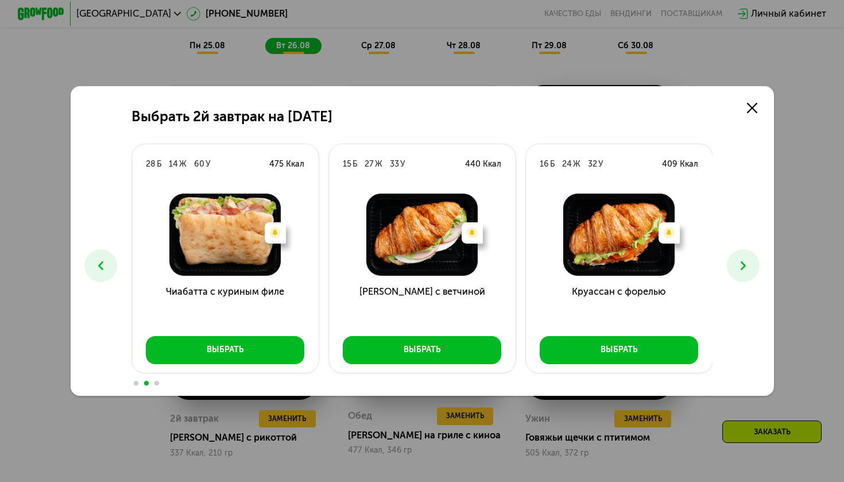
click at [741, 266] on icon at bounding box center [743, 265] width 14 height 14
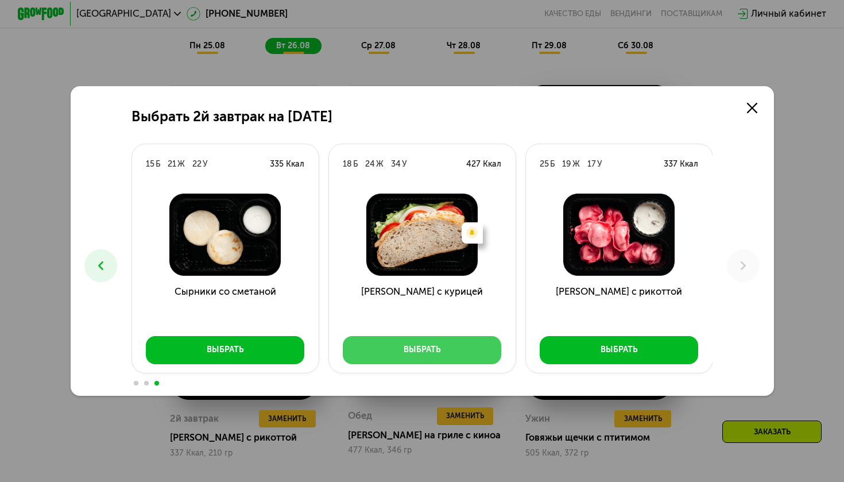
click at [372, 350] on button "Выбрать" at bounding box center [422, 350] width 159 height 28
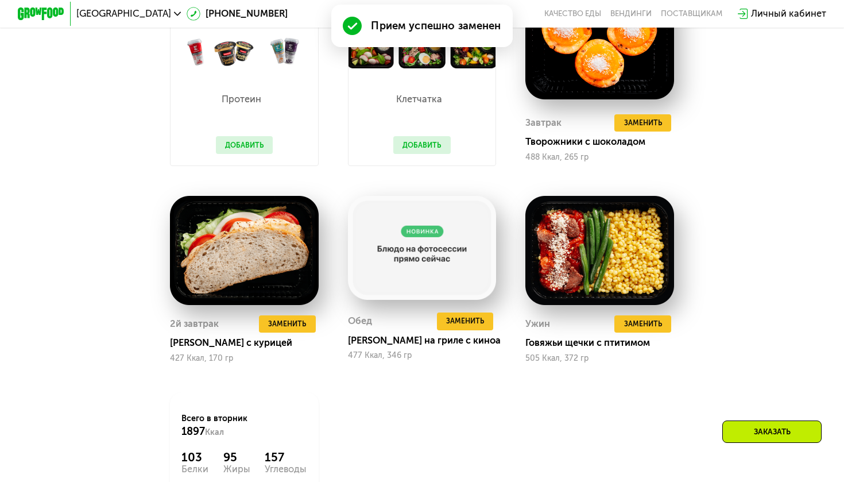
scroll to position [824, 0]
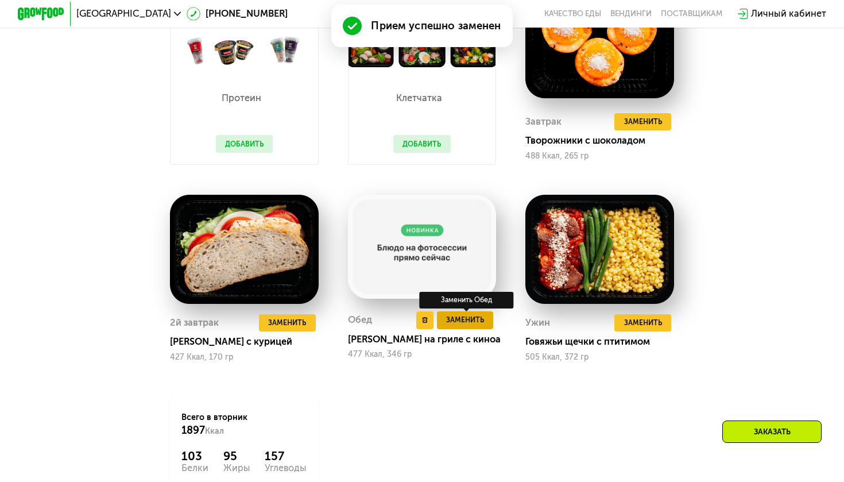
click at [445, 318] on button "Заменить" at bounding box center [465, 320] width 57 height 18
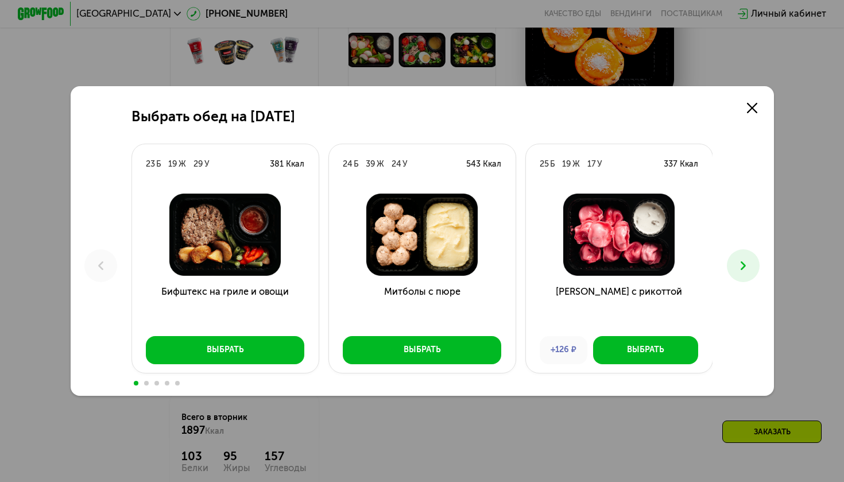
click at [744, 262] on icon at bounding box center [743, 265] width 14 height 14
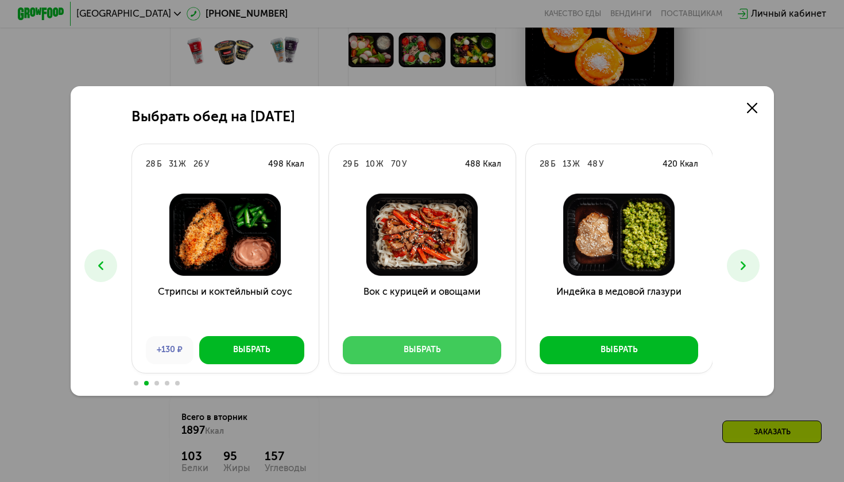
click at [452, 350] on button "Выбрать" at bounding box center [422, 350] width 159 height 28
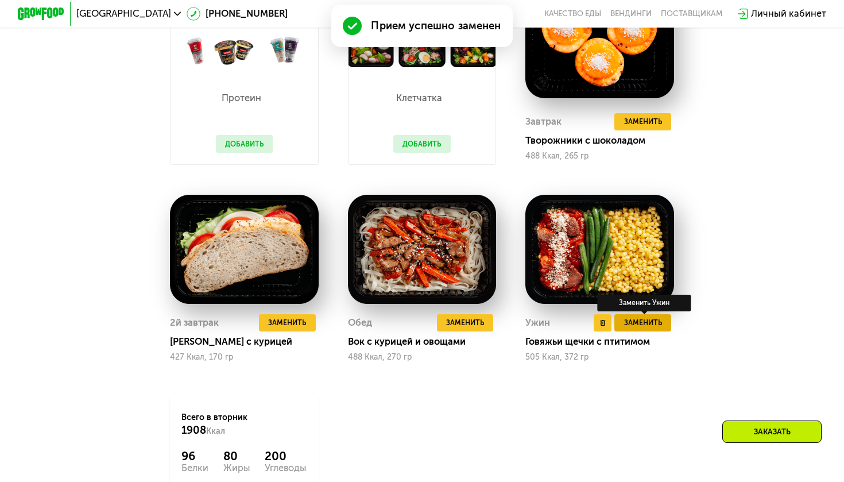
click at [643, 327] on span "Заменить" at bounding box center [643, 322] width 38 height 11
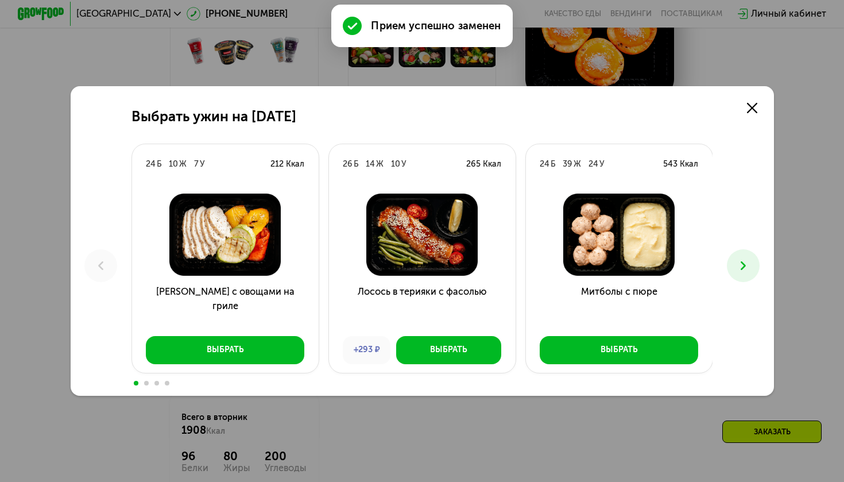
click at [744, 265] on use at bounding box center [743, 265] width 5 height 9
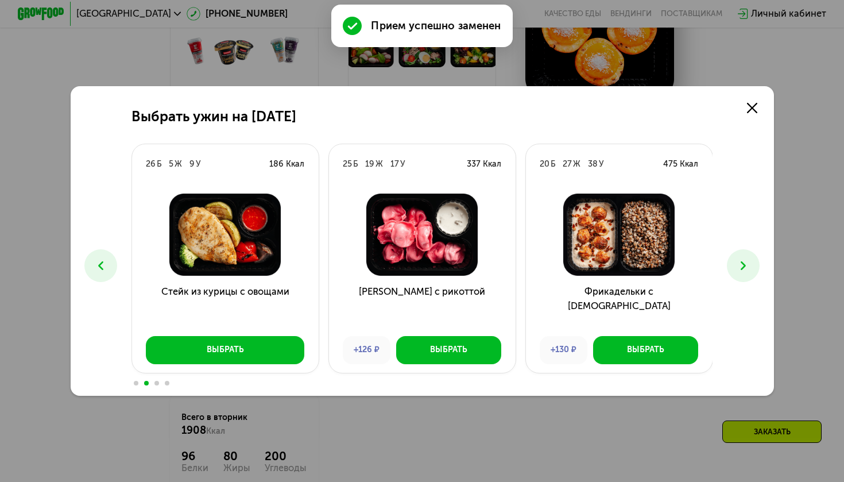
click at [744, 265] on use at bounding box center [743, 265] width 5 height 9
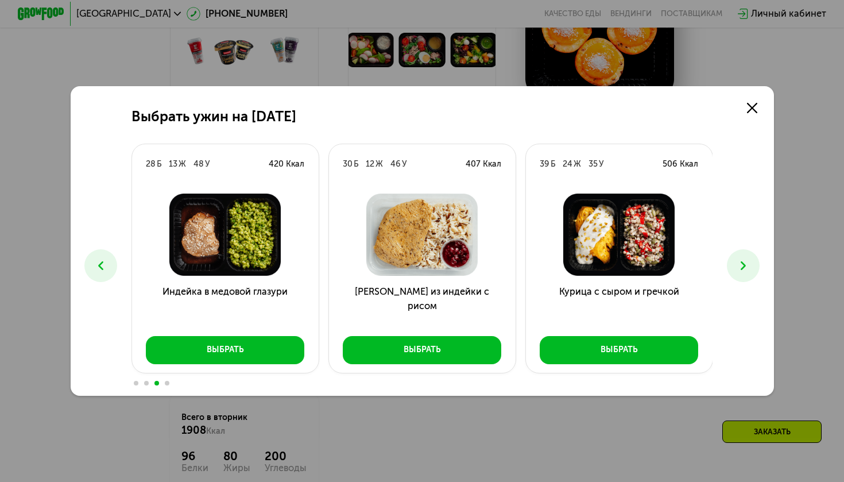
click at [744, 265] on use at bounding box center [743, 265] width 5 height 9
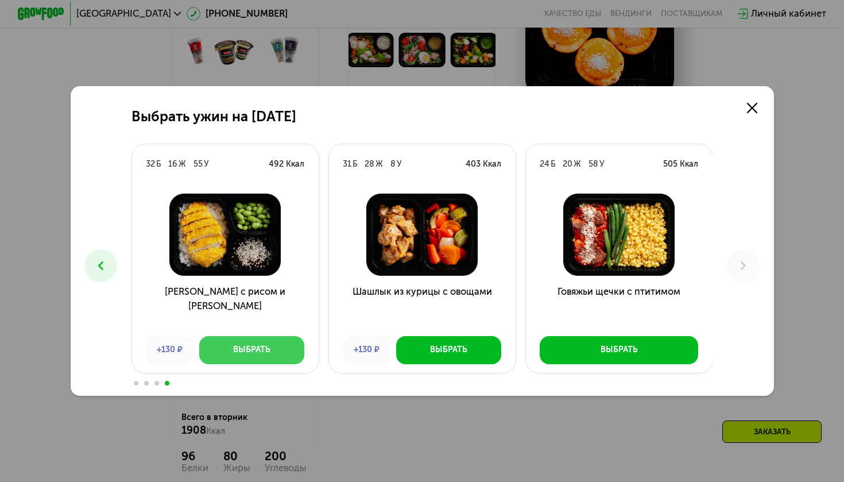
click at [285, 350] on button "Выбрать" at bounding box center [251, 350] width 105 height 28
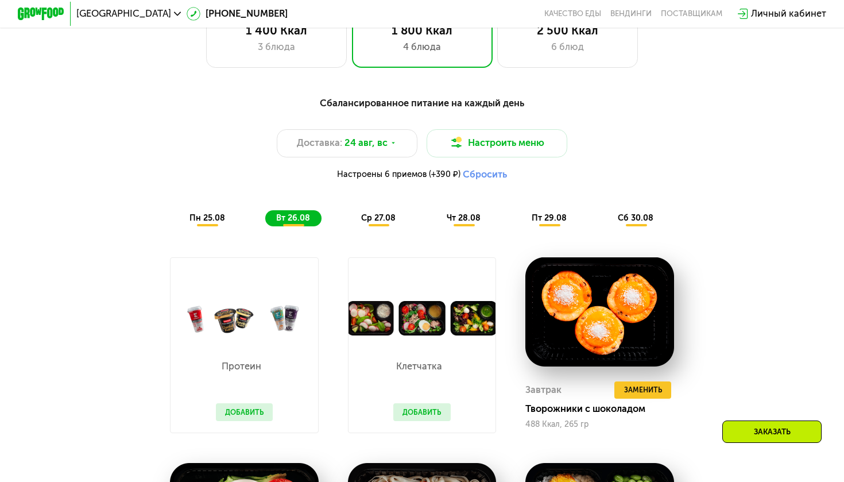
scroll to position [486, 0]
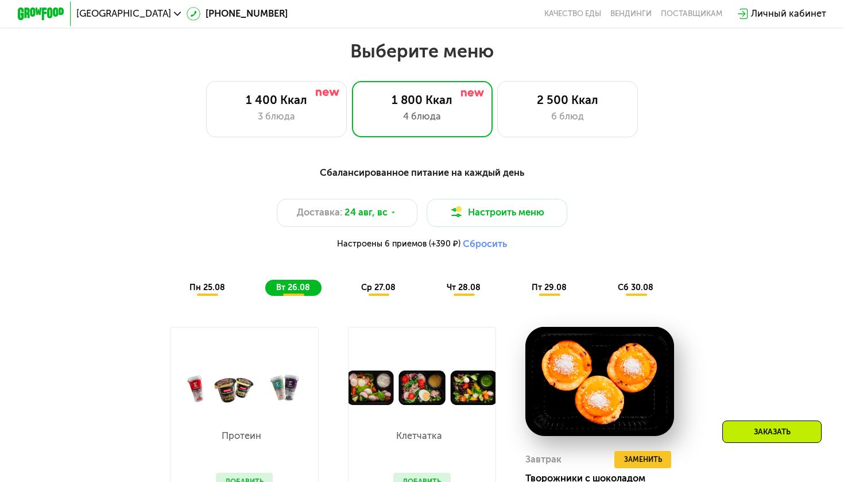
click at [215, 289] on span "пн 25.08" at bounding box center [208, 288] width 36 height 10
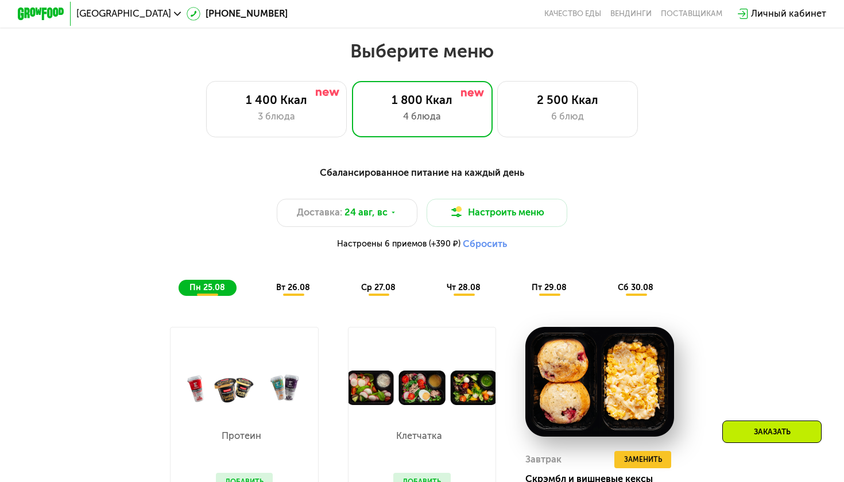
scroll to position [521, 0]
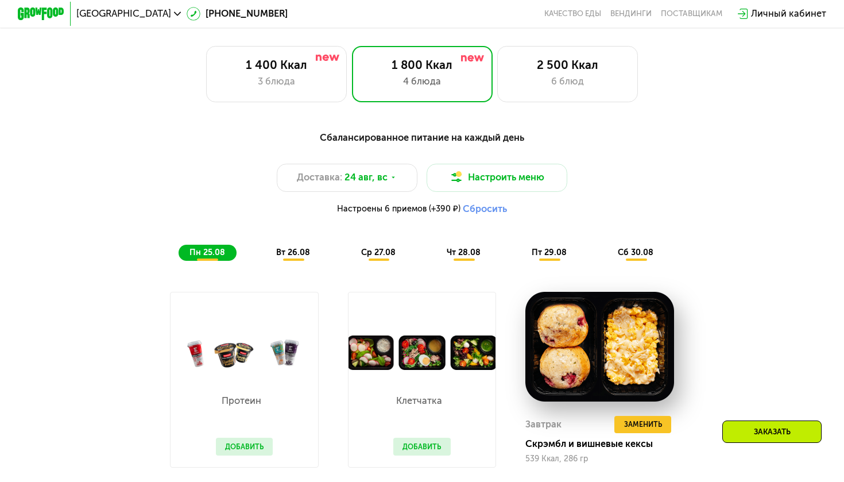
click at [304, 249] on span "вт 26.08" at bounding box center [293, 253] width 34 height 10
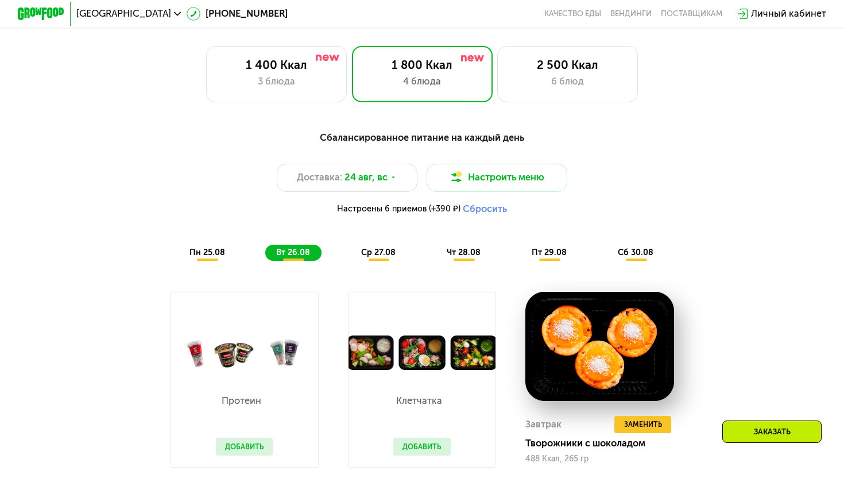
click at [389, 250] on span "ср 27.08" at bounding box center [378, 253] width 34 height 10
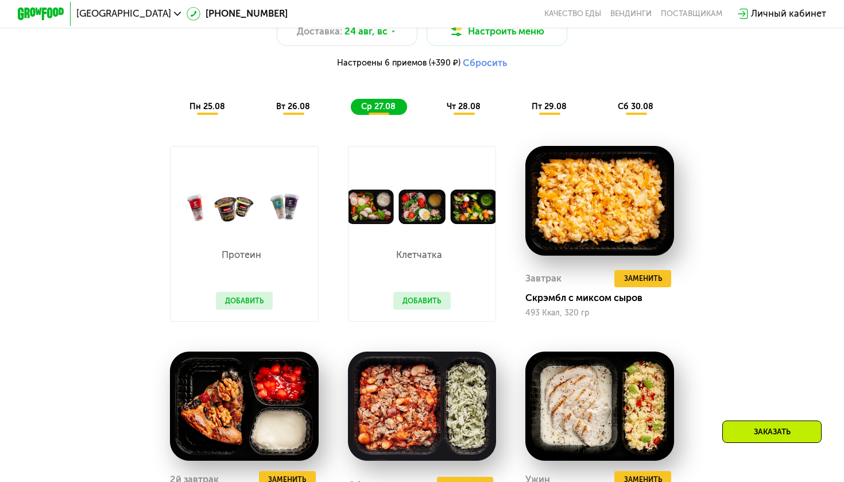
scroll to position [675, 0]
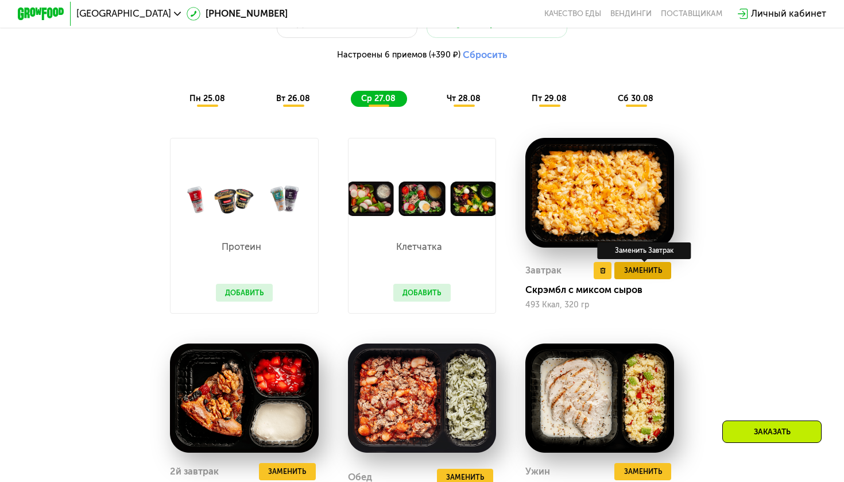
click at [646, 268] on span "Заменить" at bounding box center [643, 270] width 38 height 11
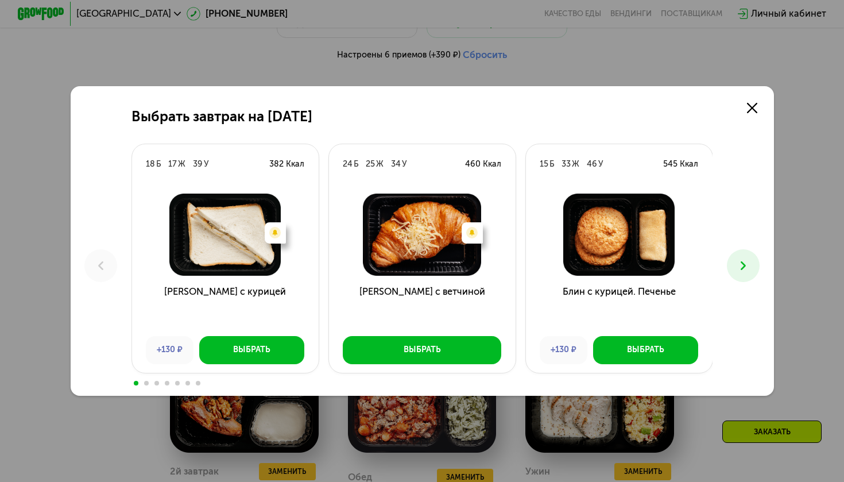
click at [737, 264] on icon at bounding box center [743, 265] width 14 height 14
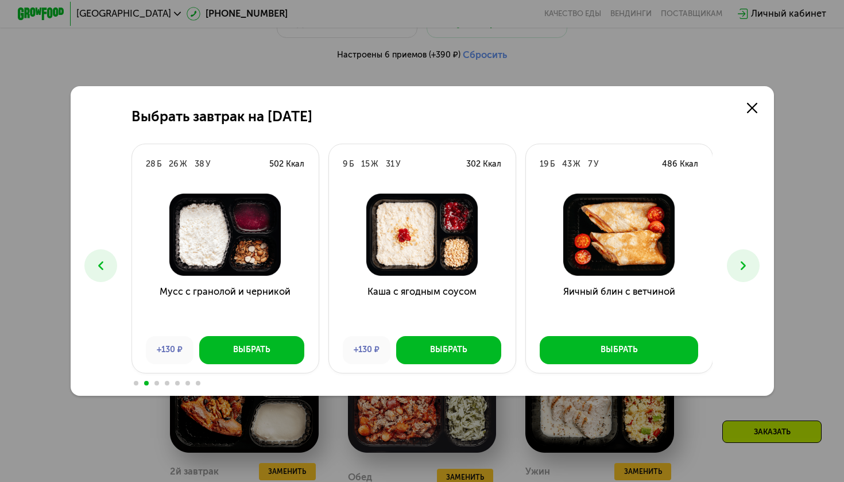
click at [737, 264] on icon at bounding box center [743, 265] width 14 height 14
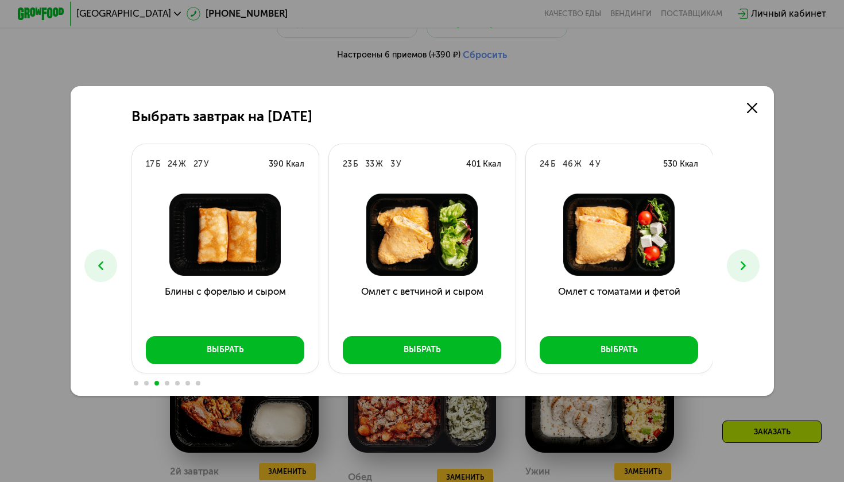
click at [737, 264] on icon at bounding box center [743, 265] width 14 height 14
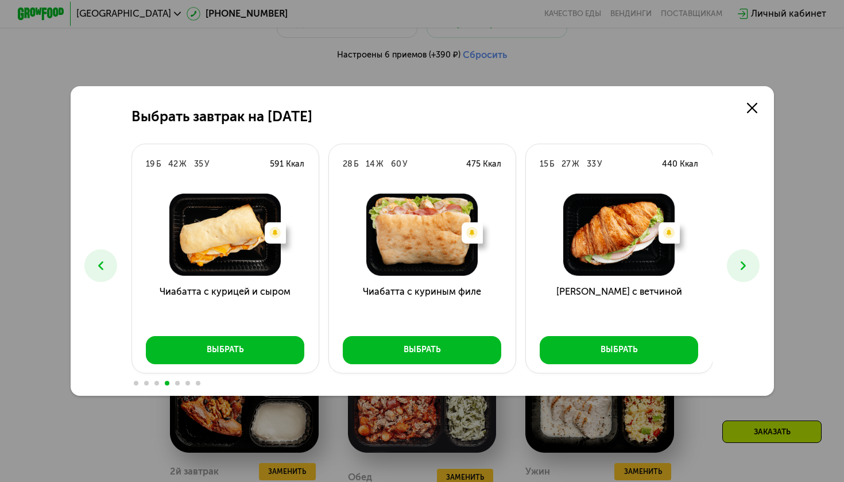
click at [737, 264] on icon at bounding box center [743, 265] width 14 height 14
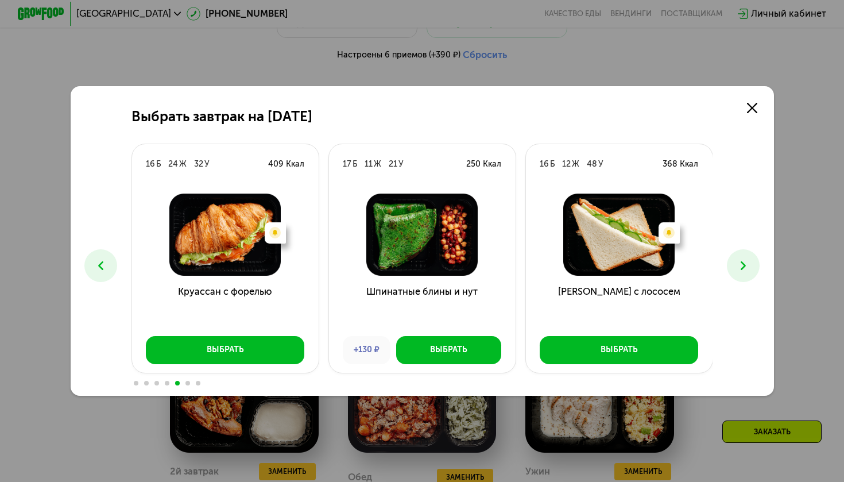
click at [737, 264] on icon at bounding box center [743, 265] width 14 height 14
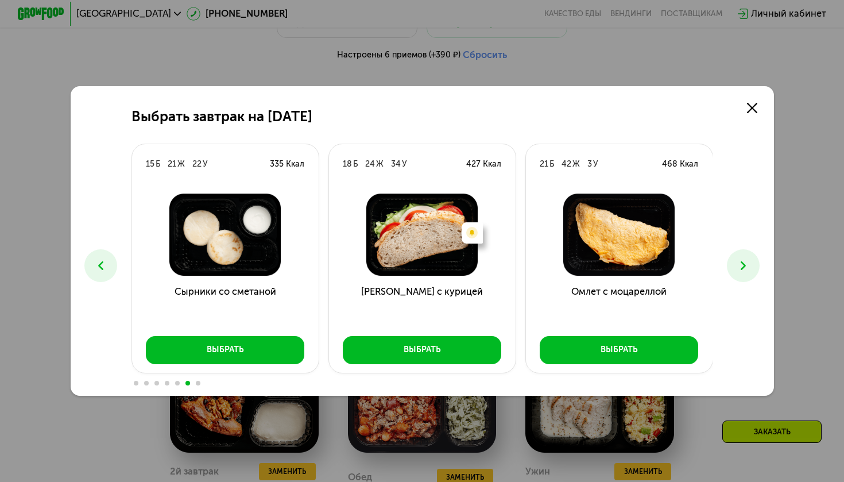
click at [737, 264] on icon at bounding box center [743, 265] width 14 height 14
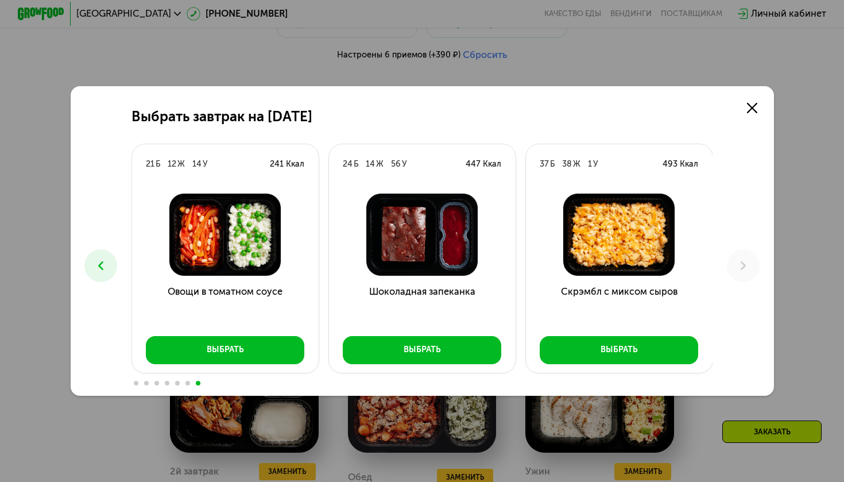
click at [102, 265] on icon at bounding box center [101, 265] width 14 height 14
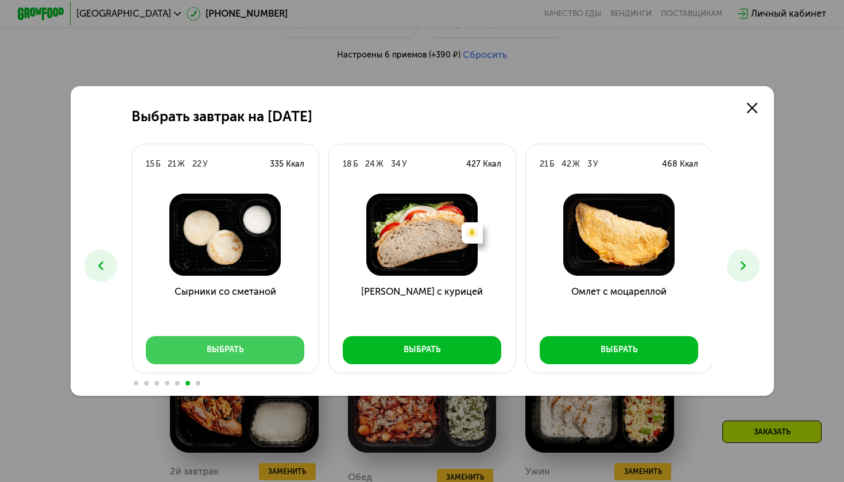
click at [203, 349] on button "Выбрать" at bounding box center [225, 350] width 159 height 28
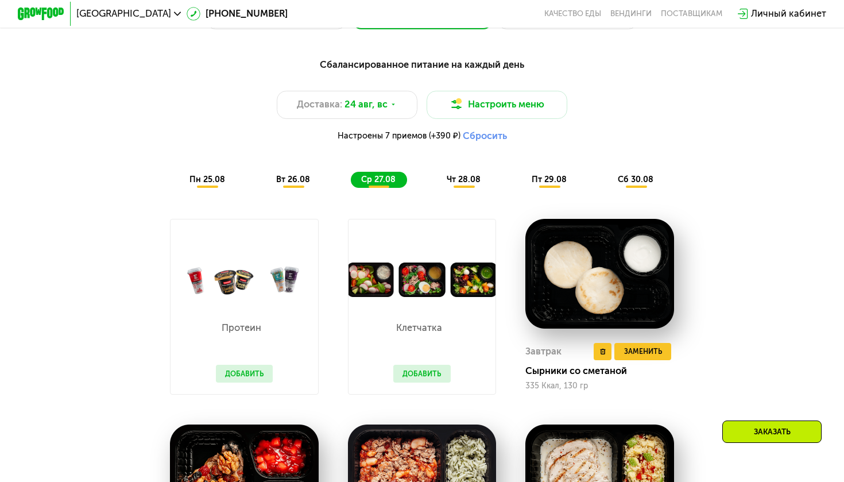
scroll to position [579, 0]
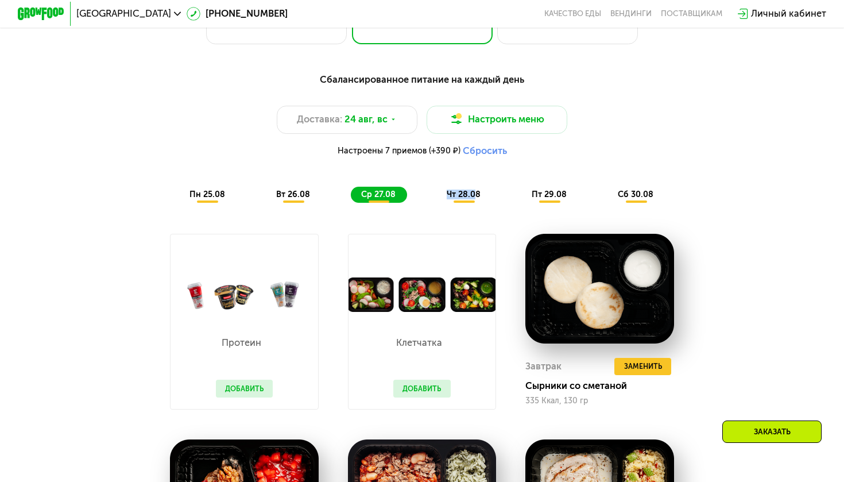
click at [521, 188] on div "чт 28.08" at bounding box center [549, 195] width 57 height 17
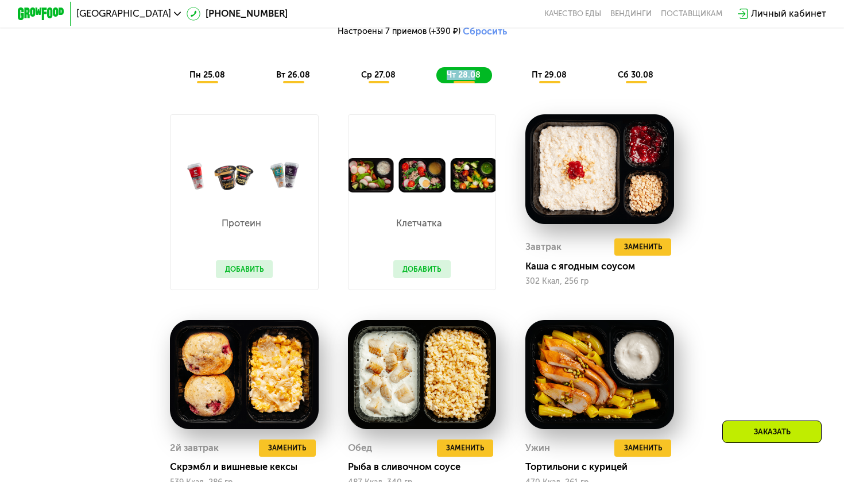
scroll to position [704, 0]
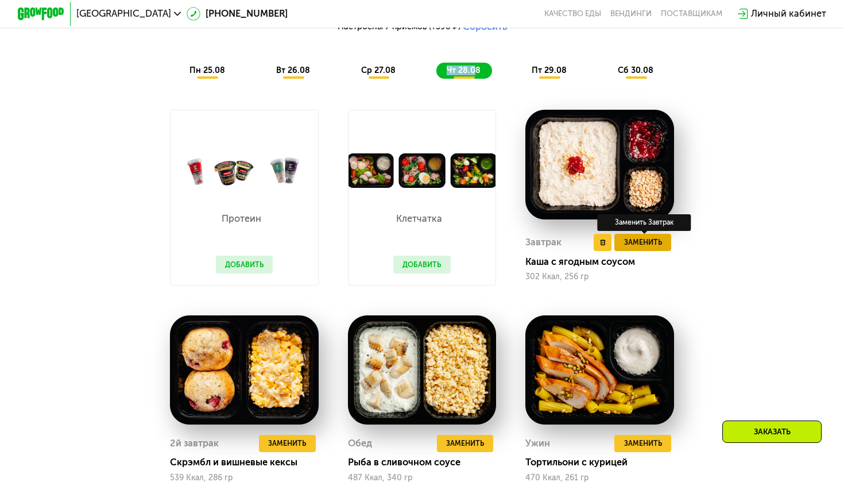
click at [661, 244] on span "Заменить" at bounding box center [643, 242] width 38 height 11
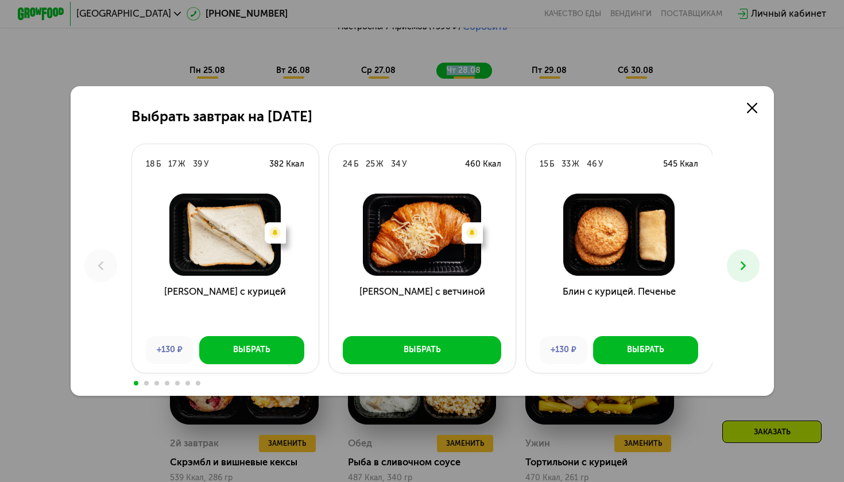
click at [749, 264] on icon at bounding box center [743, 265] width 14 height 14
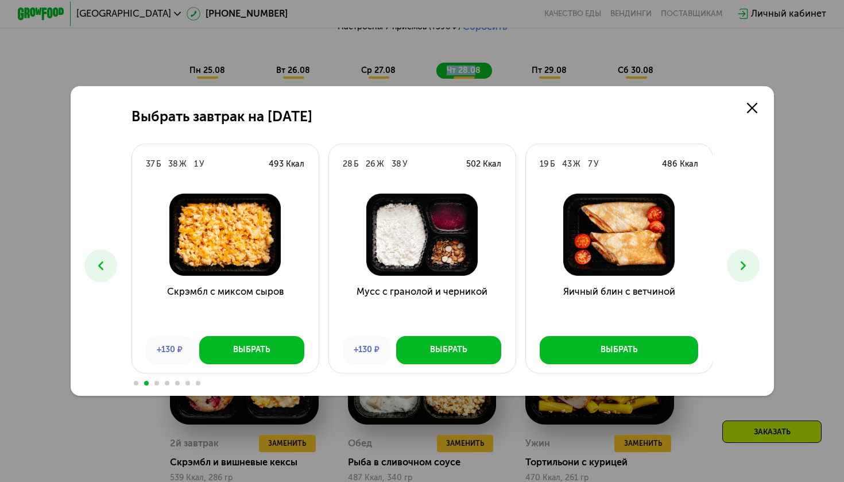
click at [749, 264] on icon at bounding box center [743, 265] width 14 height 14
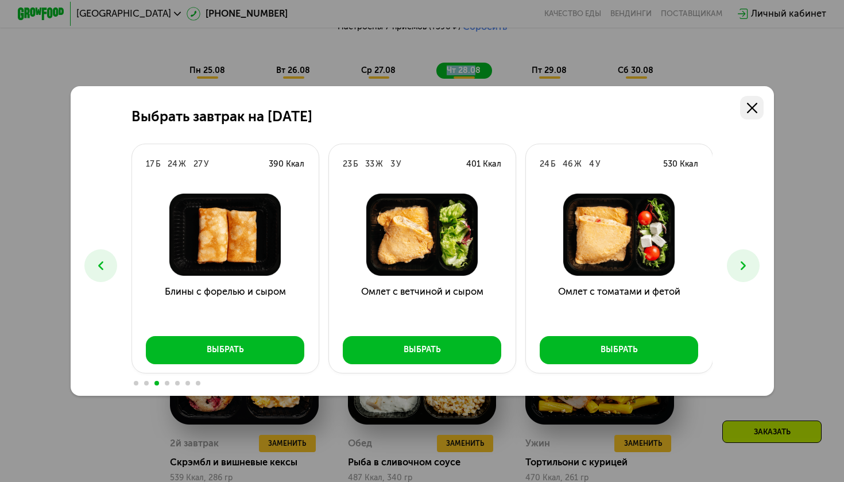
click at [747, 108] on icon at bounding box center [752, 108] width 10 height 10
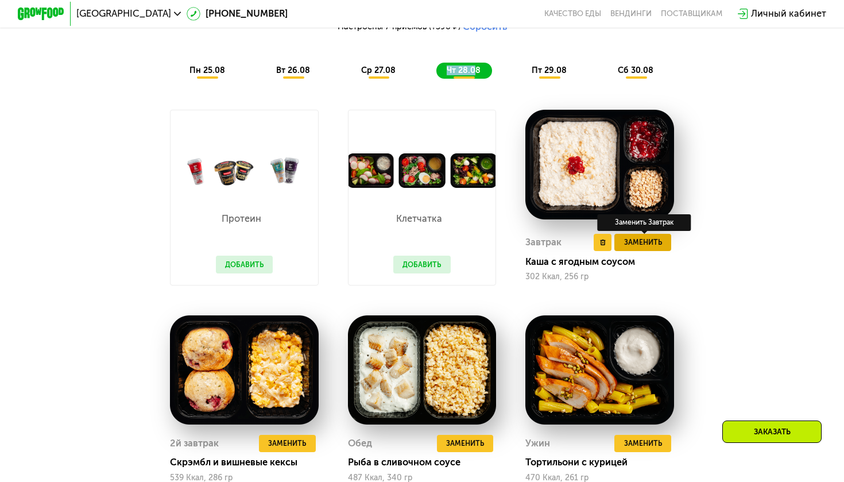
click at [640, 239] on span "Заменить" at bounding box center [643, 242] width 38 height 11
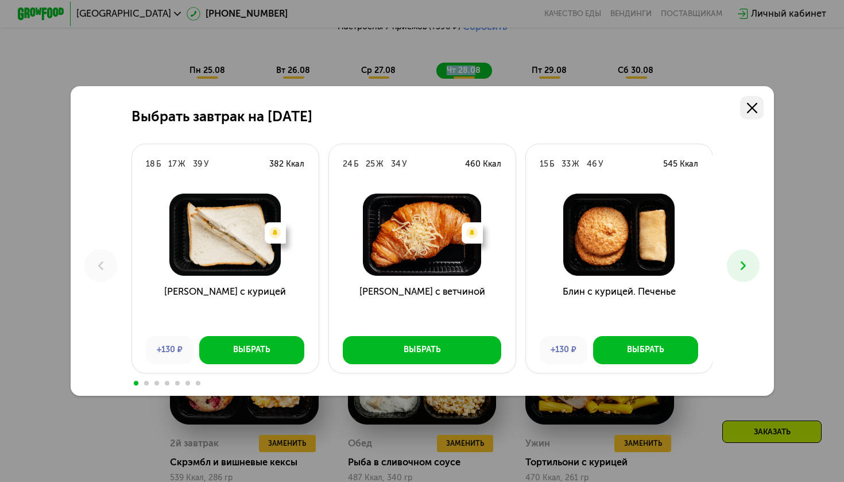
click at [758, 111] on link at bounding box center [752, 108] width 24 height 24
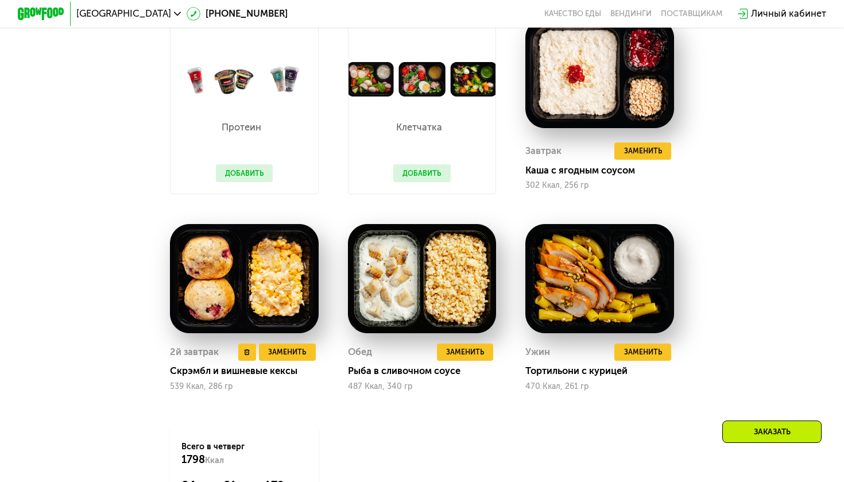
scroll to position [796, 0]
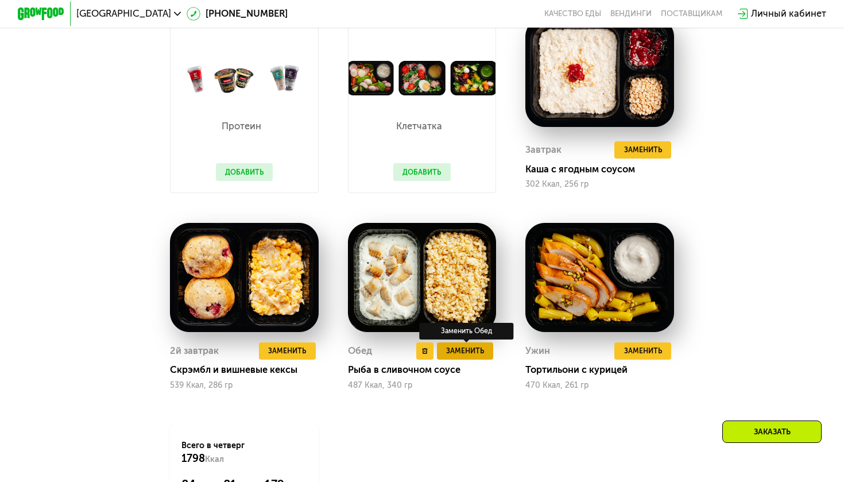
click at [461, 349] on span "Заменить" at bounding box center [465, 350] width 38 height 11
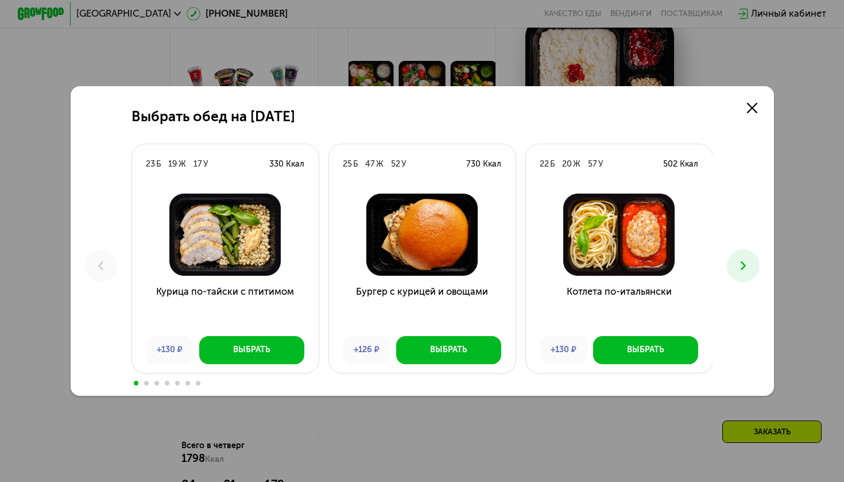
click at [749, 269] on icon at bounding box center [743, 265] width 14 height 14
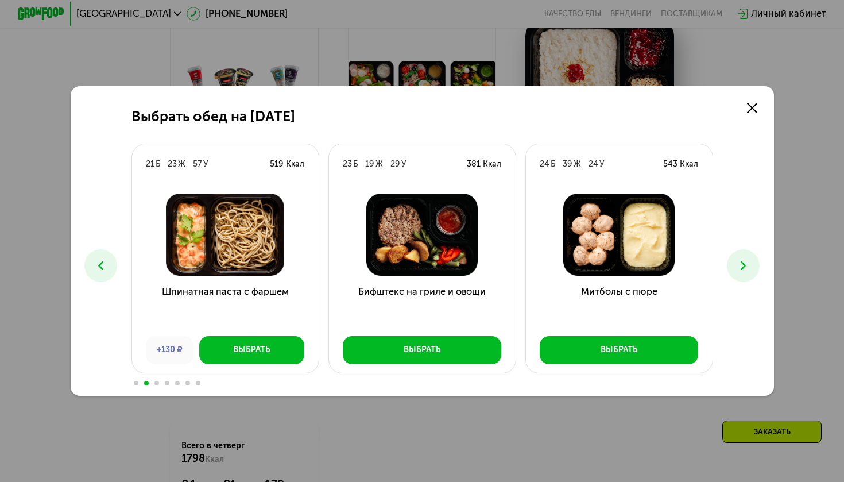
click at [749, 269] on icon at bounding box center [743, 265] width 14 height 14
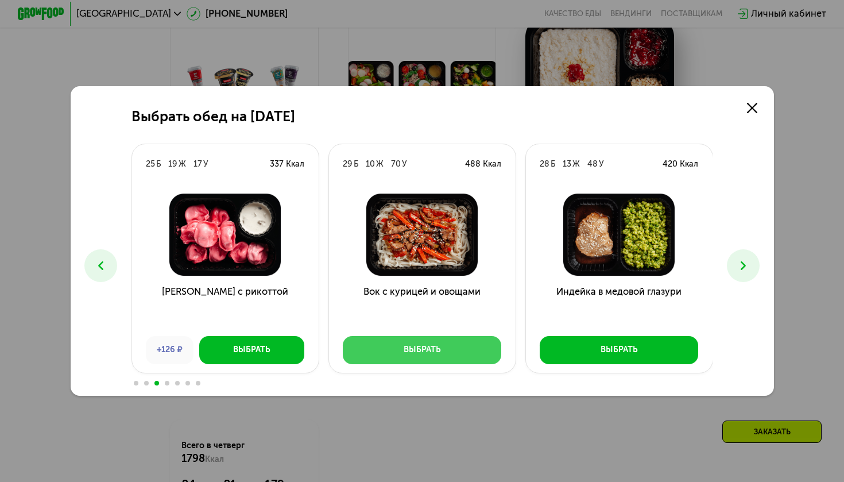
click at [435, 354] on div "Выбрать" at bounding box center [422, 349] width 37 height 11
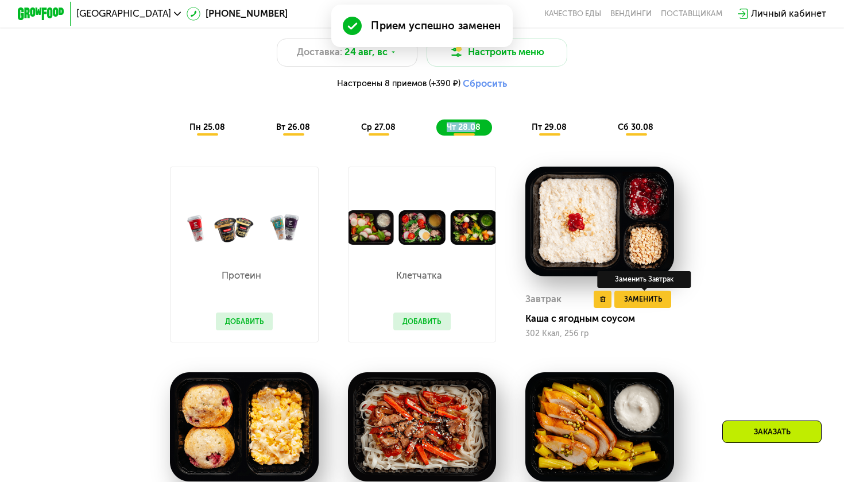
scroll to position [632, 0]
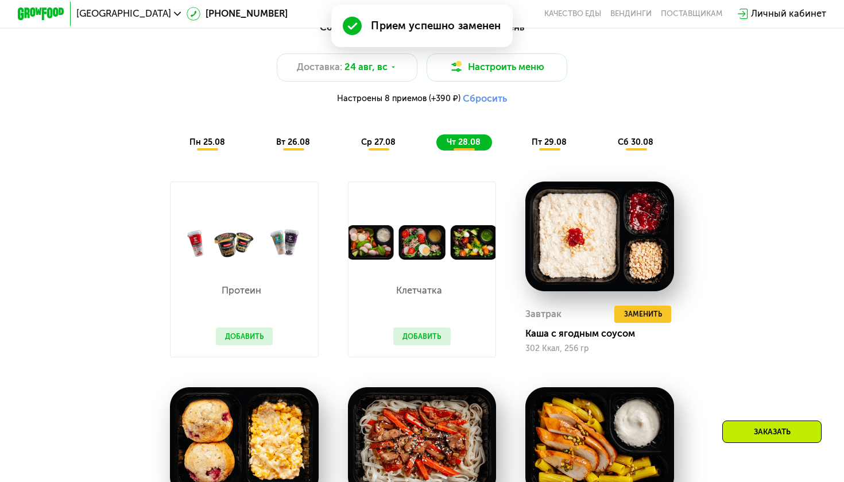
click at [608, 149] on div "пт 29.08" at bounding box center [637, 142] width 58 height 17
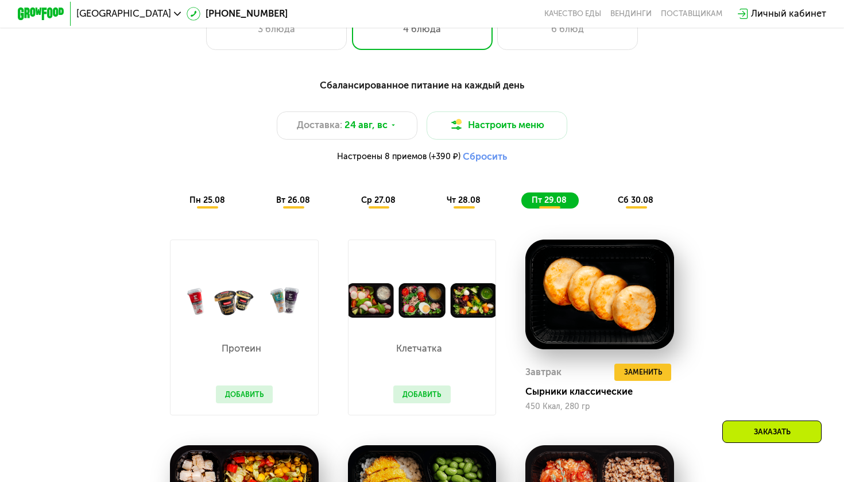
scroll to position [520, 0]
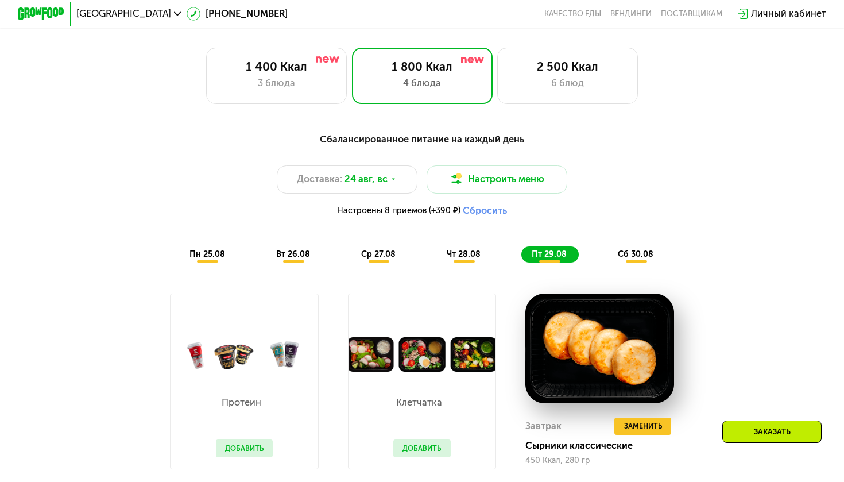
click at [300, 258] on span "вт 26.08" at bounding box center [293, 254] width 34 height 10
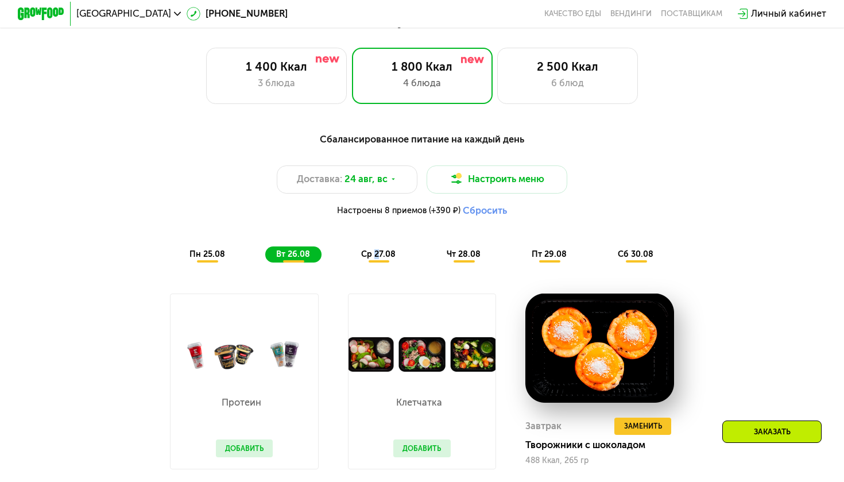
click at [377, 252] on span "ср 27.08" at bounding box center [378, 254] width 34 height 10
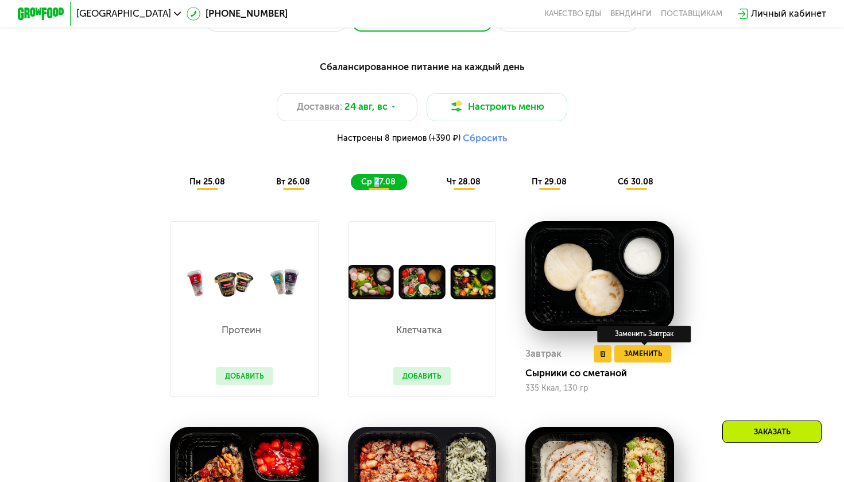
scroll to position [610, 0]
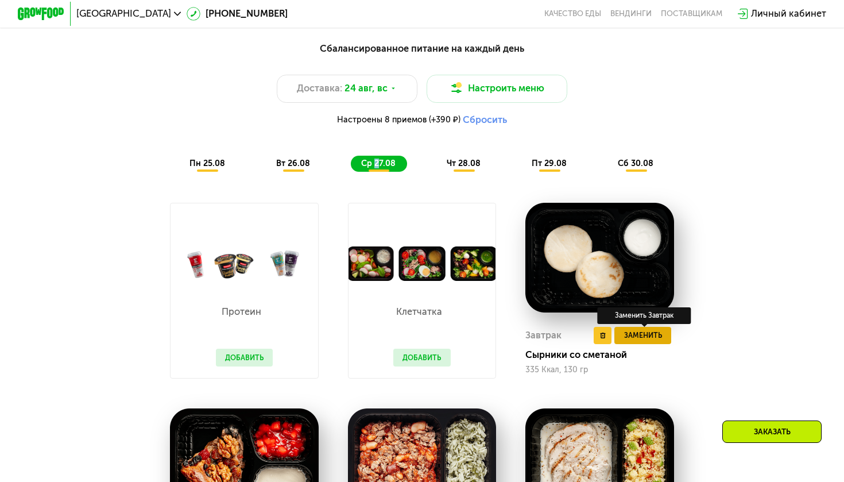
click at [650, 331] on span "Заменить" at bounding box center [643, 335] width 38 height 11
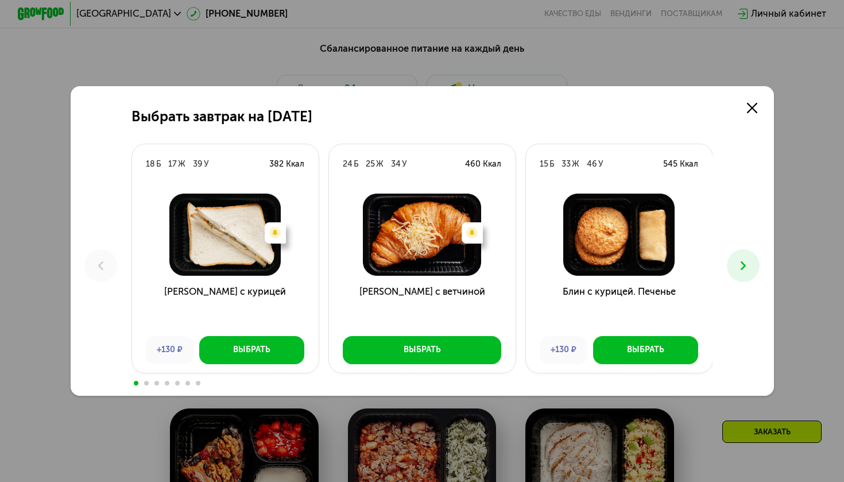
click at [745, 253] on button at bounding box center [743, 265] width 33 height 33
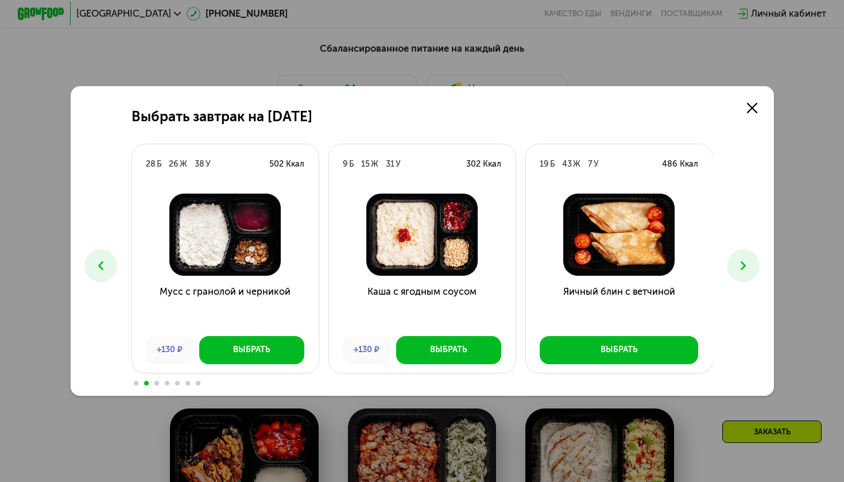
click at [102, 259] on icon at bounding box center [101, 265] width 14 height 14
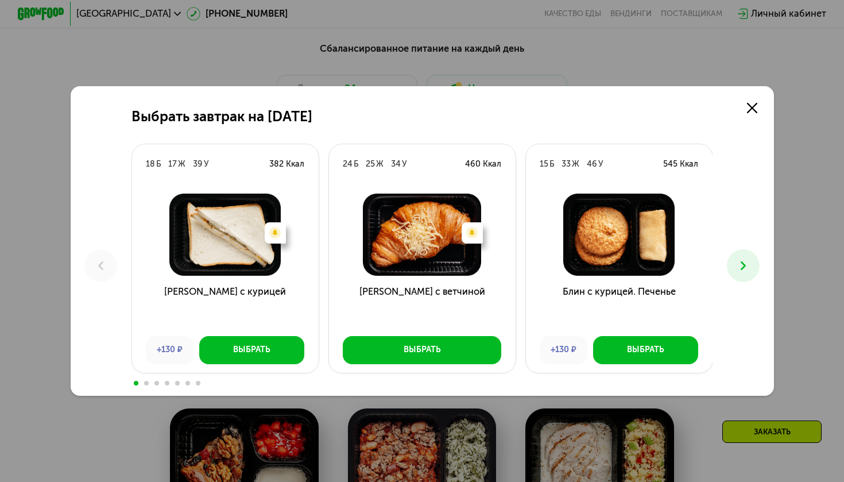
click at [739, 264] on icon at bounding box center [743, 265] width 14 height 14
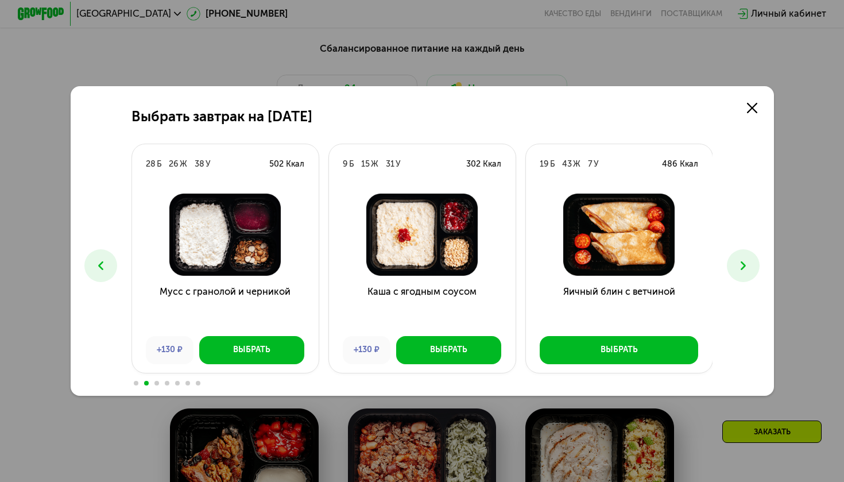
click at [739, 264] on icon at bounding box center [743, 265] width 14 height 14
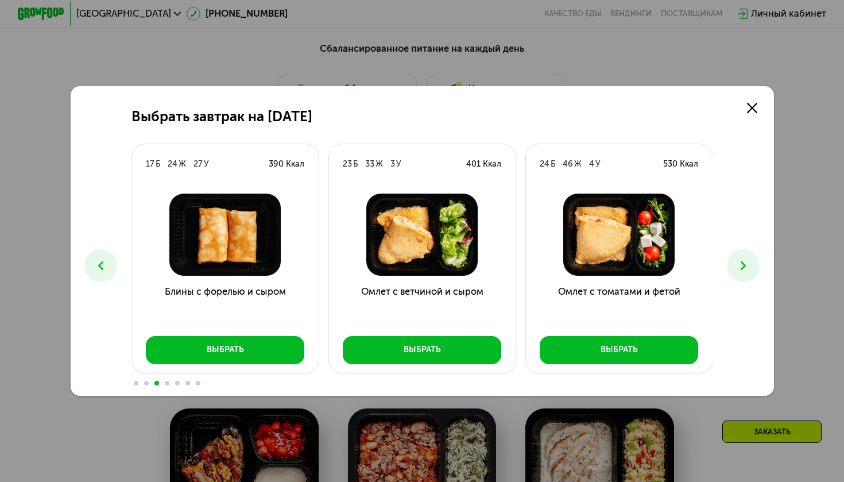
click at [739, 264] on icon at bounding box center [743, 265] width 14 height 14
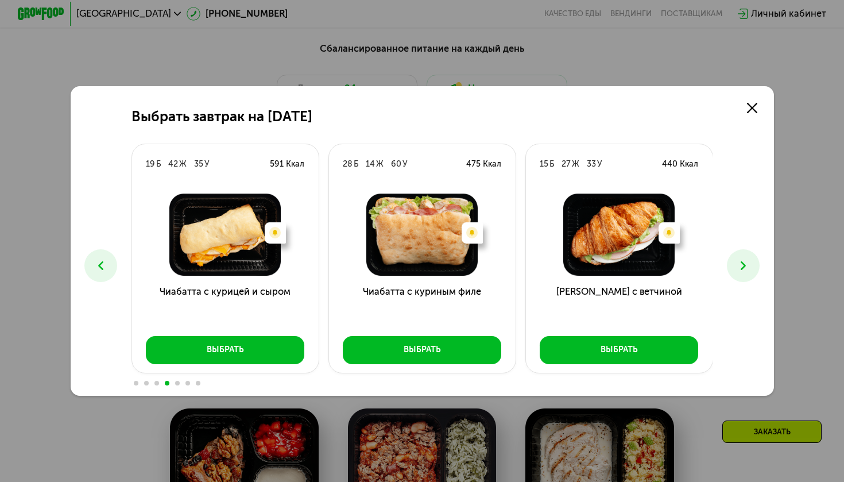
click at [102, 261] on icon at bounding box center [101, 265] width 14 height 14
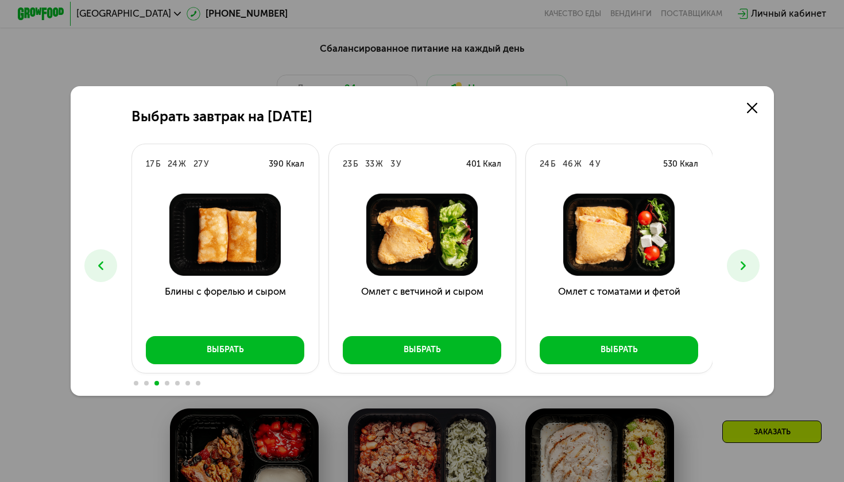
click at [102, 261] on icon at bounding box center [101, 265] width 14 height 14
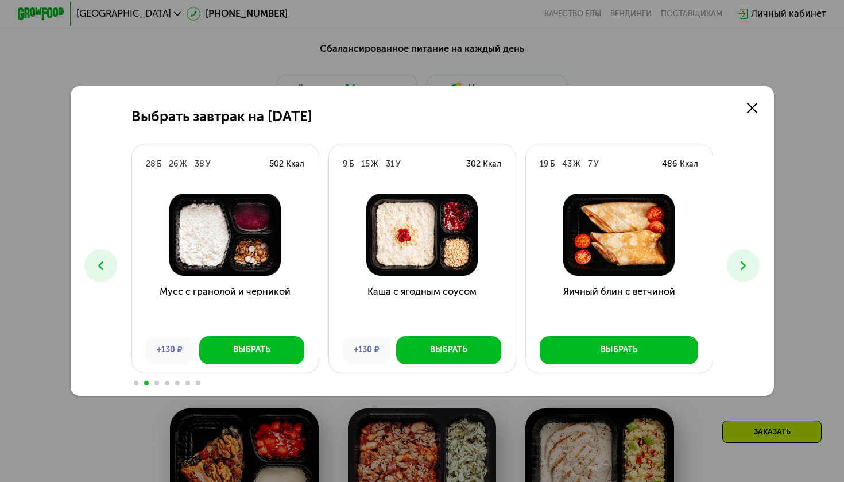
click at [101, 265] on icon at bounding box center [101, 265] width 14 height 14
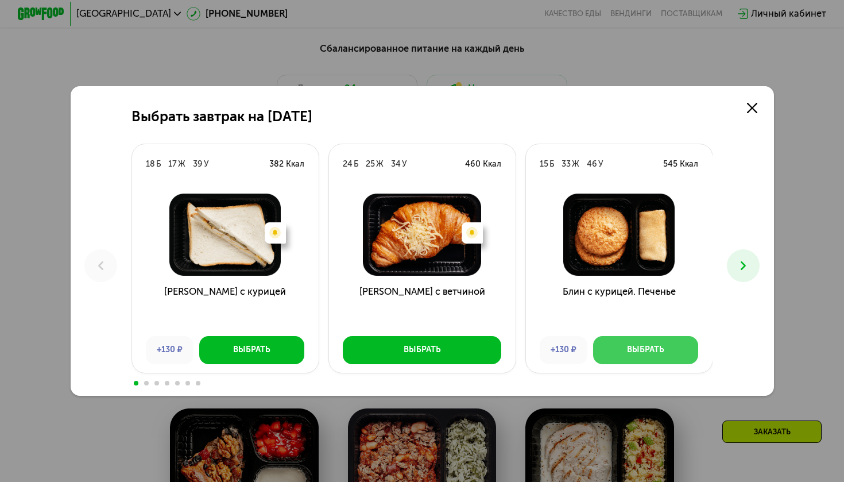
click at [617, 348] on button "Выбрать" at bounding box center [645, 350] width 105 height 28
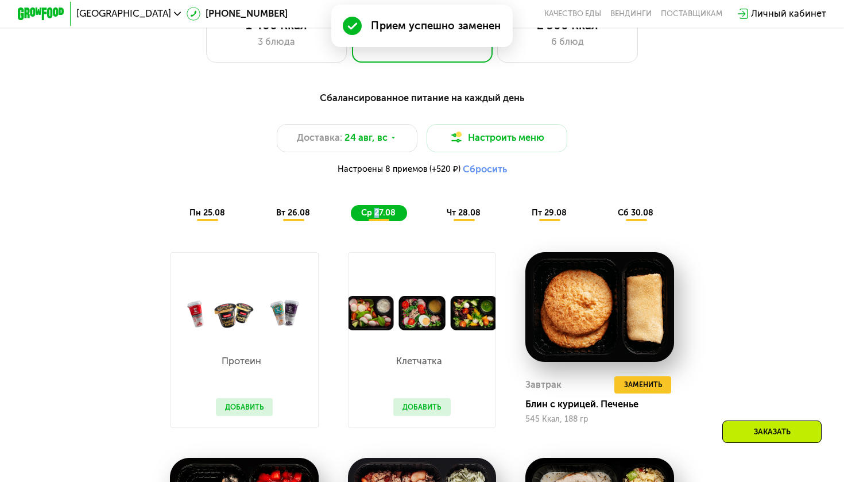
scroll to position [510, 0]
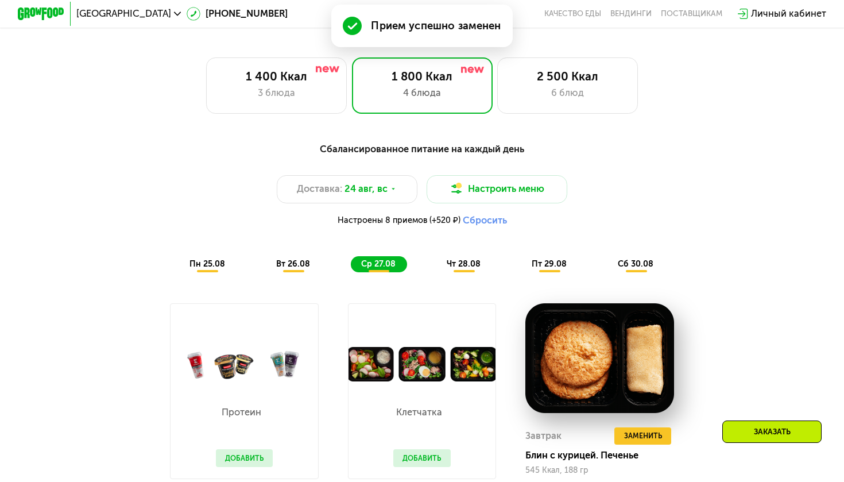
click at [478, 264] on span "чт 28.08" at bounding box center [464, 264] width 34 height 10
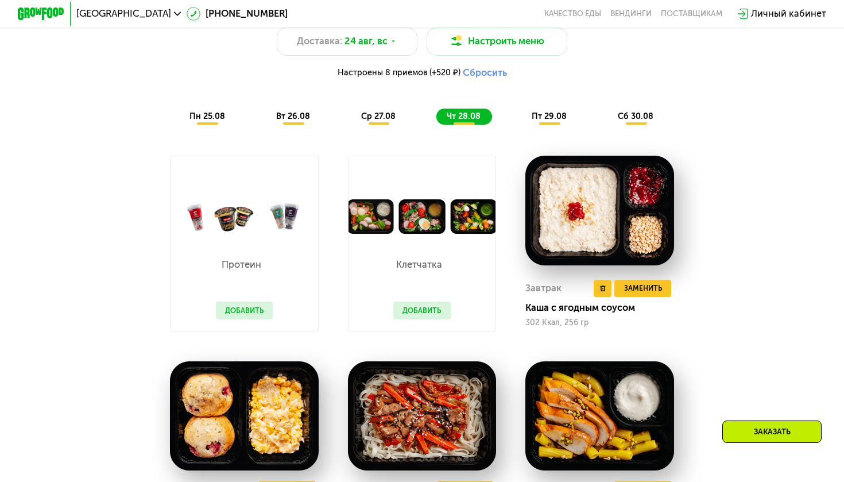
scroll to position [658, 0]
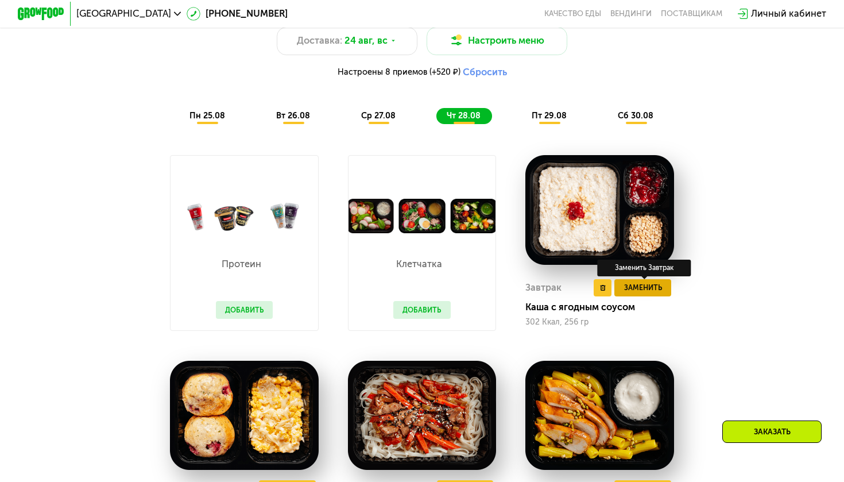
click at [646, 289] on span "Заменить" at bounding box center [643, 287] width 38 height 11
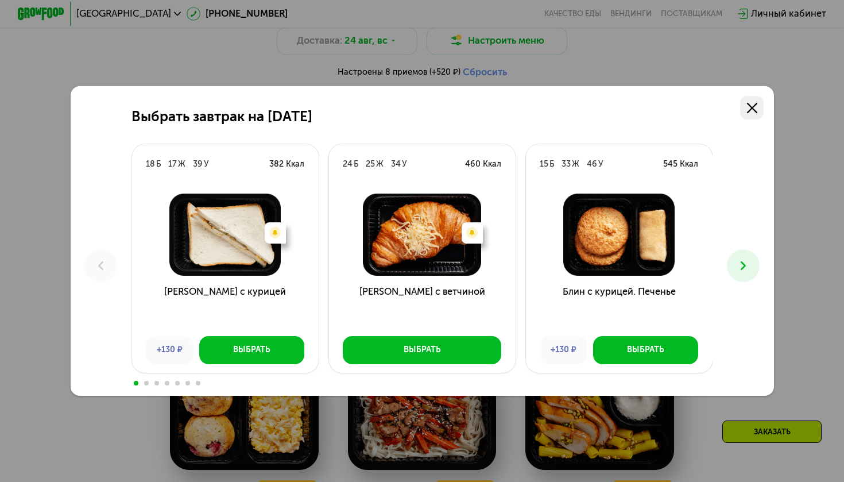
click at [760, 115] on link at bounding box center [752, 108] width 24 height 24
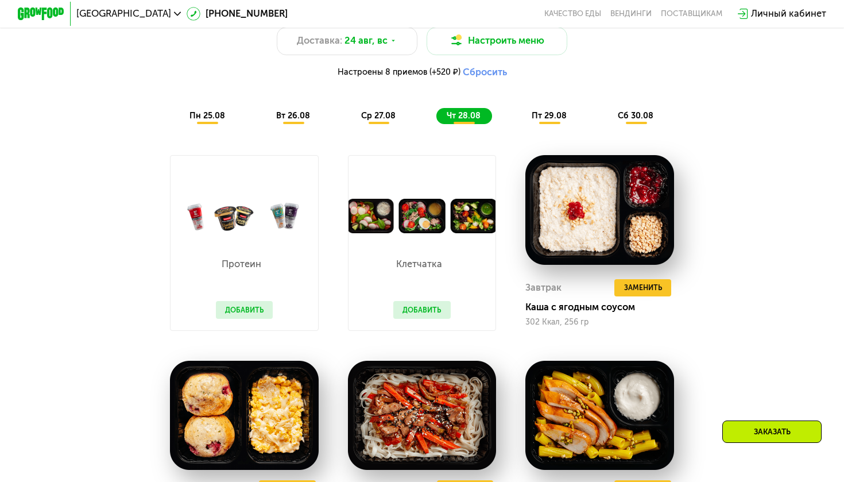
click at [555, 117] on span "пт 29.08" at bounding box center [549, 116] width 35 height 10
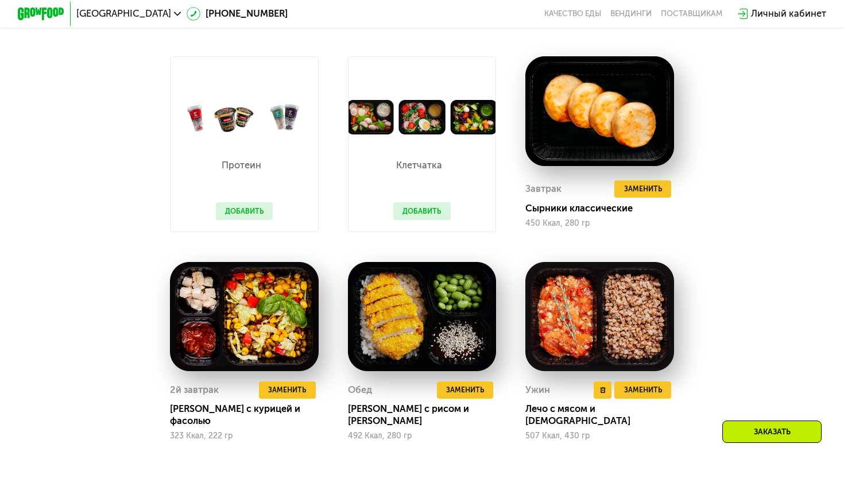
scroll to position [789, 0]
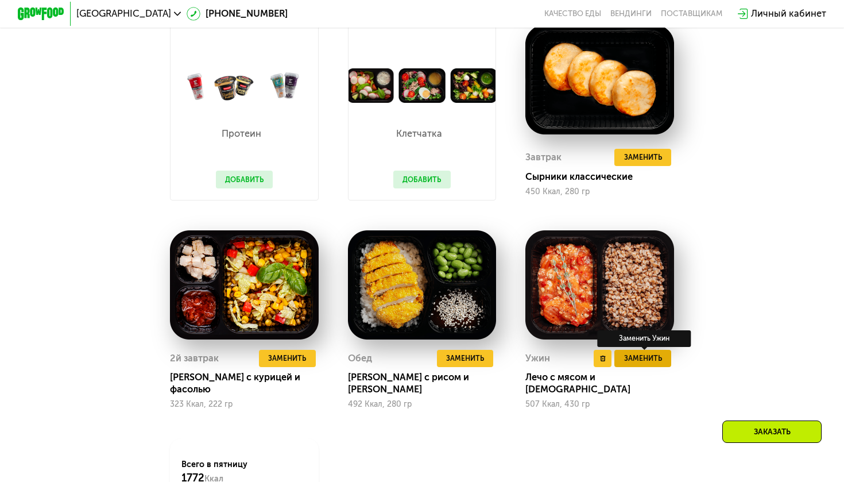
click at [649, 354] on span "Заменить" at bounding box center [643, 358] width 38 height 11
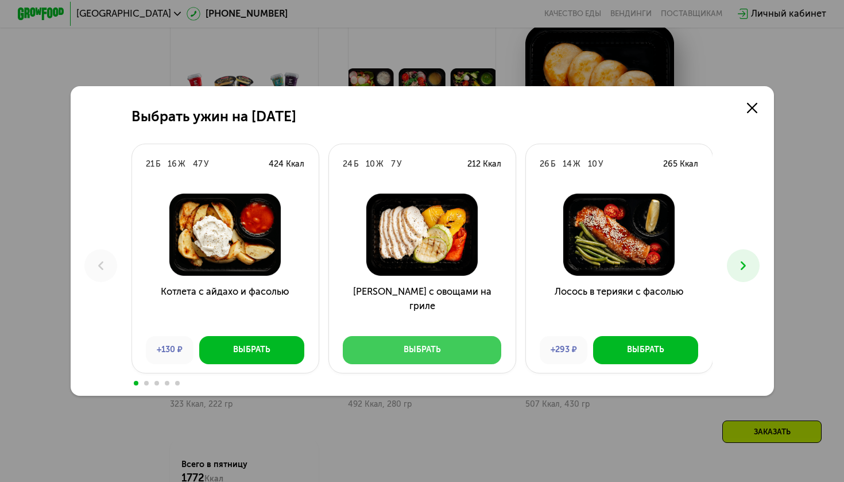
click at [372, 361] on button "Выбрать" at bounding box center [422, 350] width 159 height 28
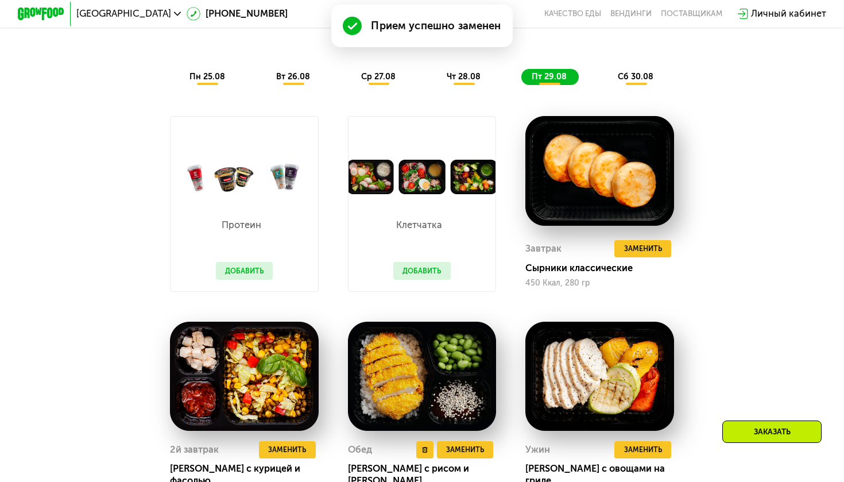
scroll to position [485, 0]
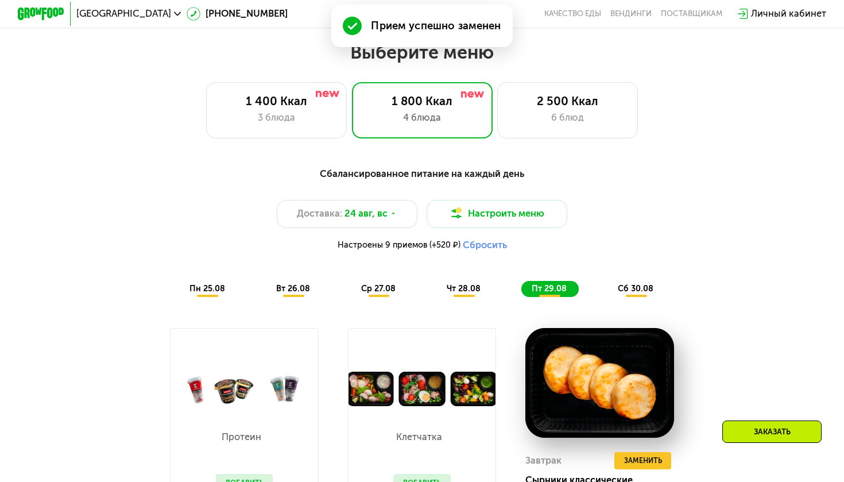
click at [616, 286] on div "сб 30.08" at bounding box center [637, 289] width 58 height 17
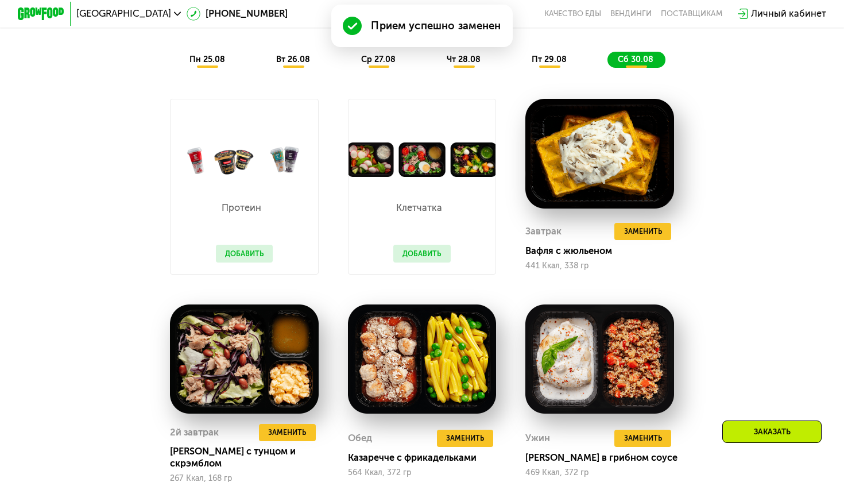
scroll to position [715, 0]
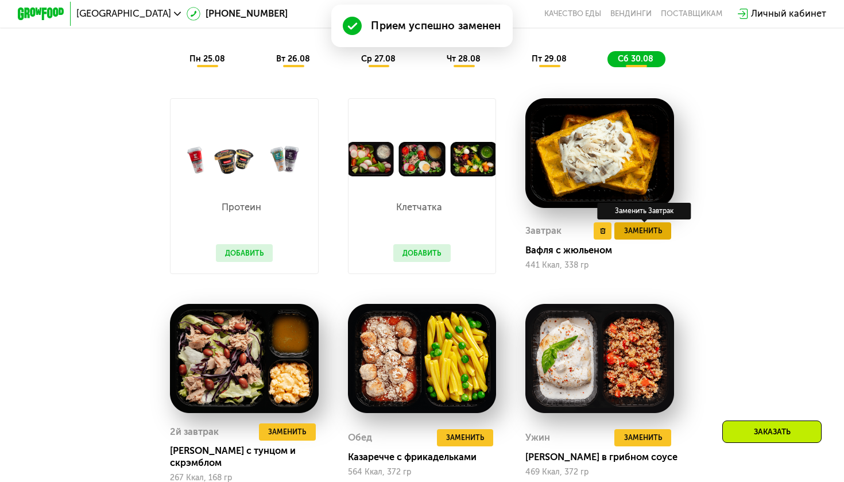
click at [640, 230] on span "Заменить" at bounding box center [643, 230] width 38 height 11
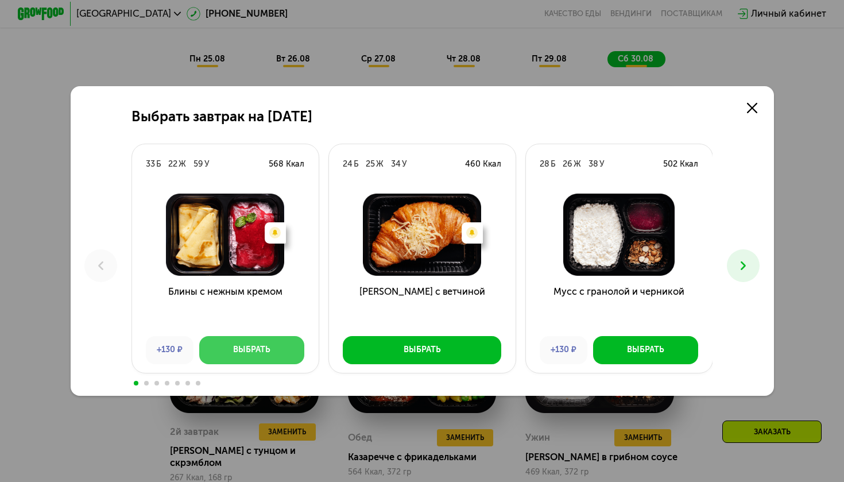
click at [257, 361] on button "Выбрать" at bounding box center [251, 350] width 105 height 28
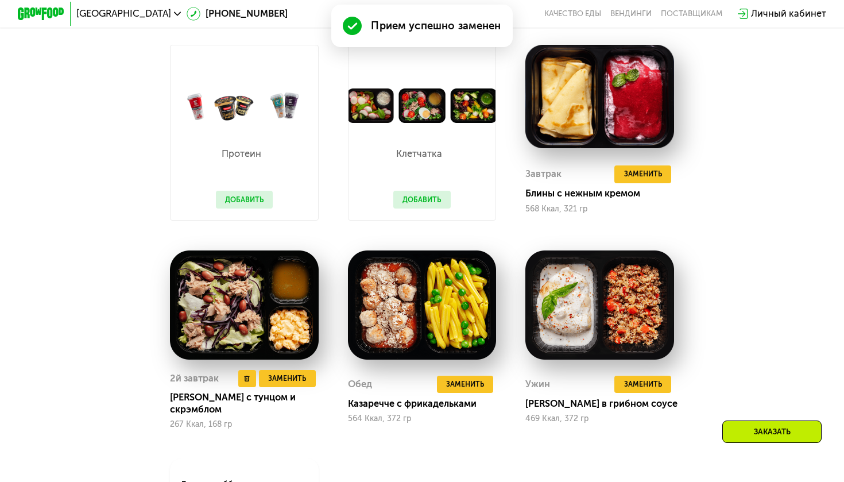
scroll to position [783, 0]
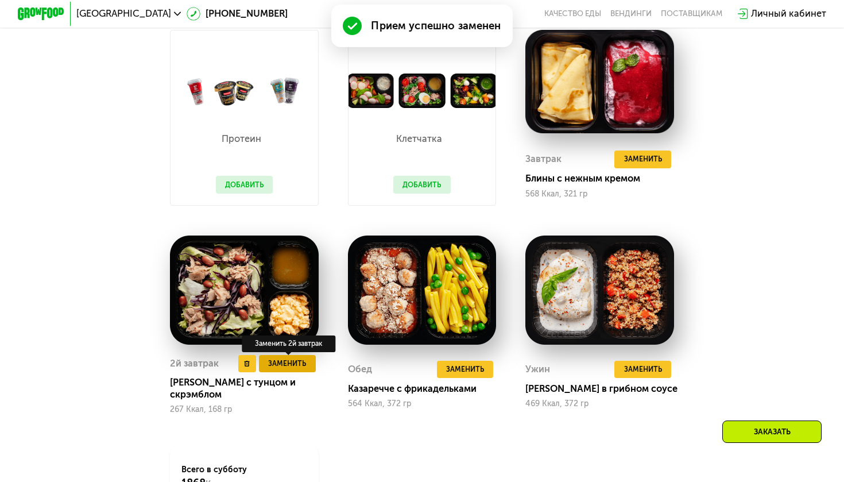
click at [300, 368] on span "Заменить" at bounding box center [287, 363] width 38 height 11
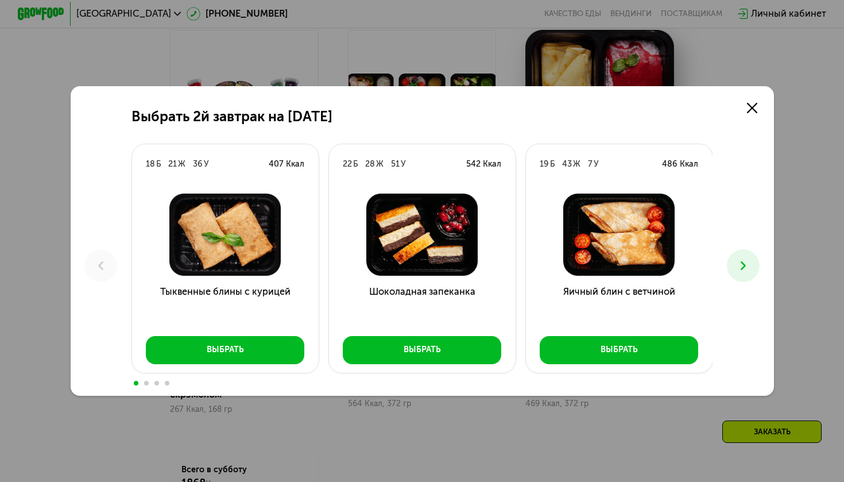
click at [735, 266] on button at bounding box center [743, 265] width 33 height 33
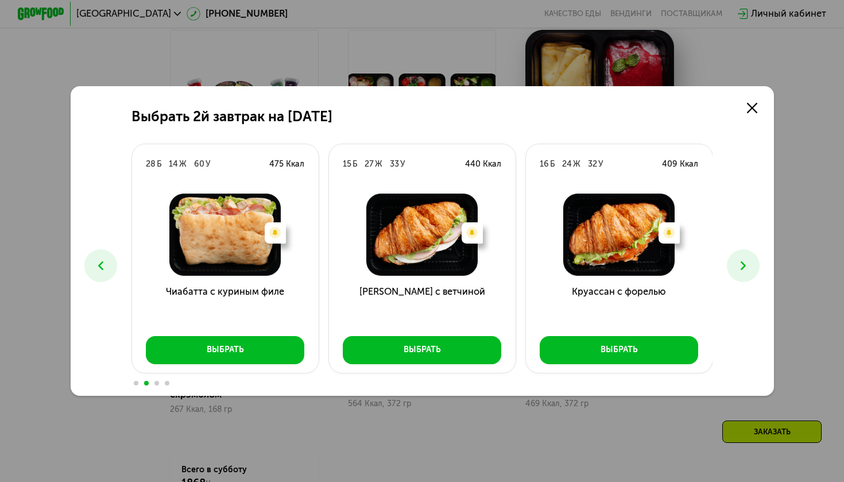
click at [735, 266] on button at bounding box center [743, 265] width 33 height 33
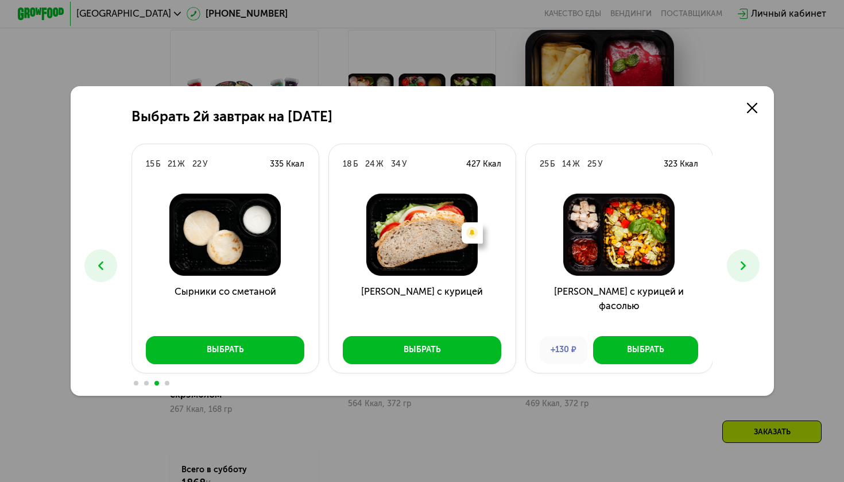
click at [735, 266] on button at bounding box center [743, 265] width 33 height 33
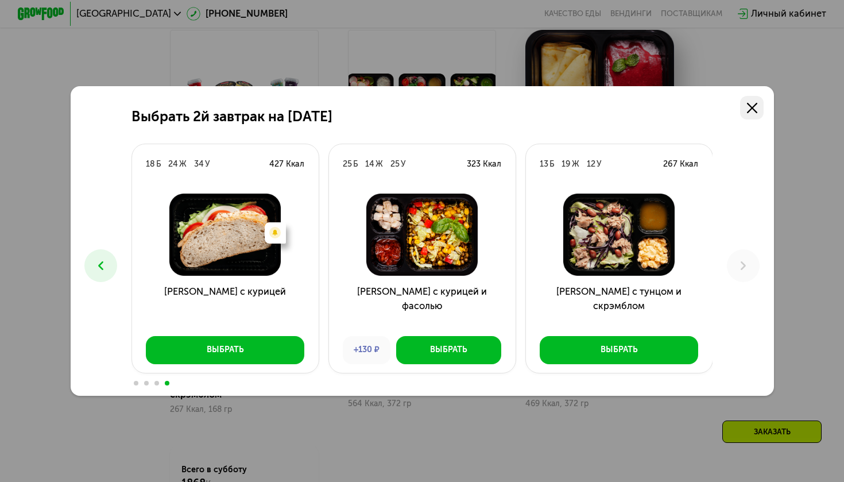
click at [755, 107] on icon at bounding box center [752, 108] width 10 height 10
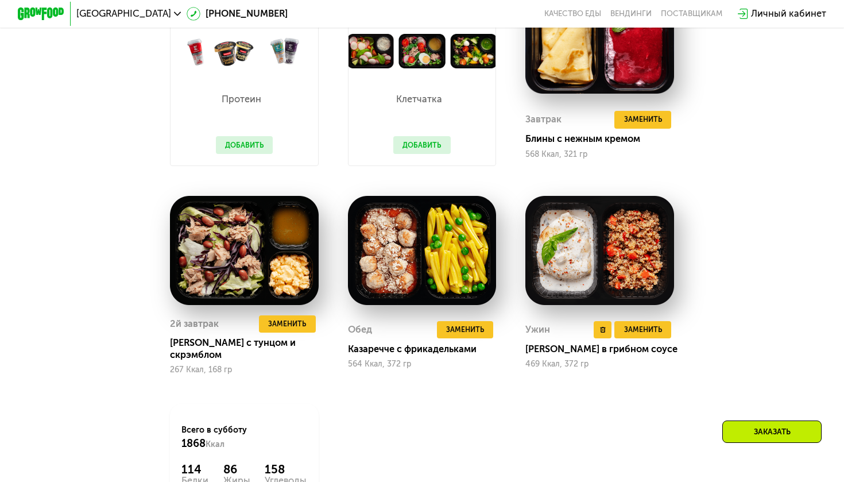
scroll to position [822, 0]
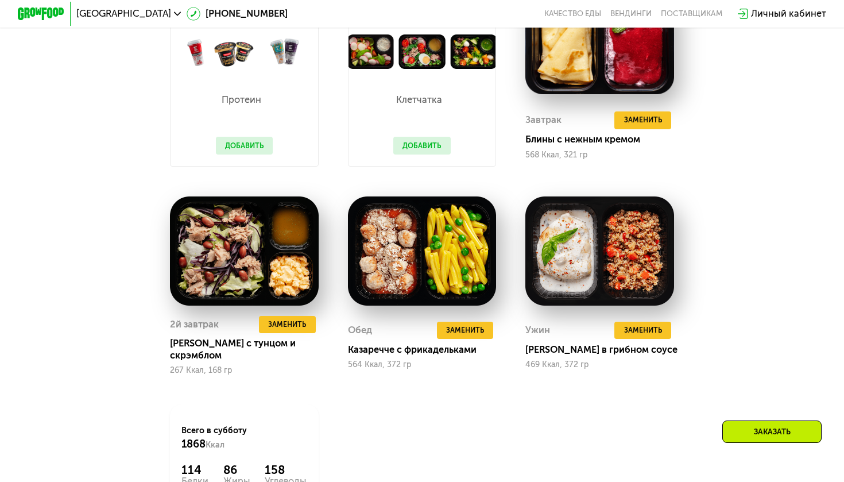
click at [749, 436] on div "Заказать" at bounding box center [771, 431] width 99 height 22
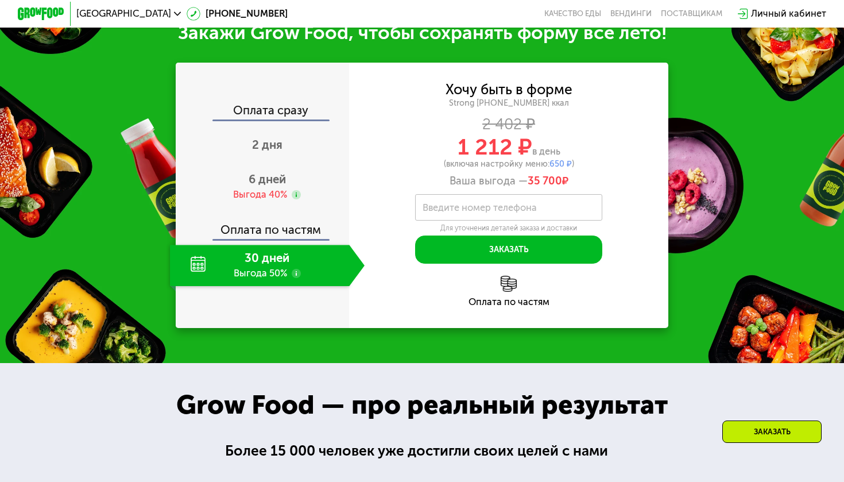
scroll to position [1301, 0]
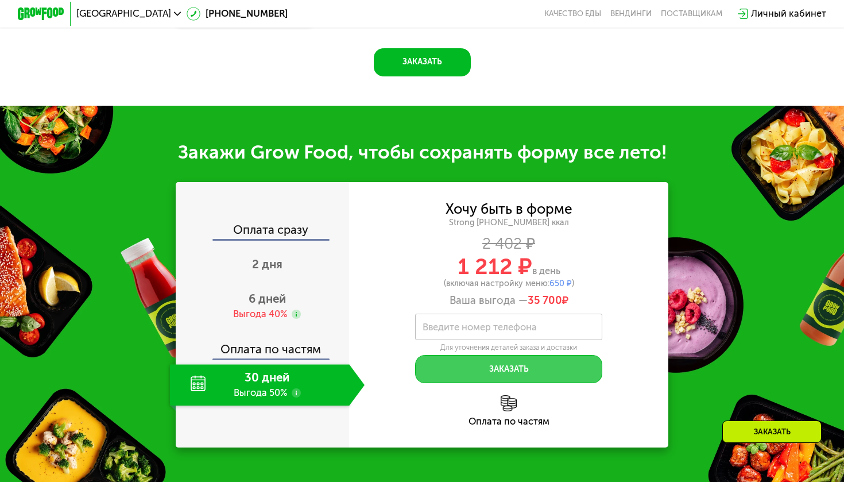
click at [540, 358] on button "Заказать" at bounding box center [509, 369] width 188 height 28
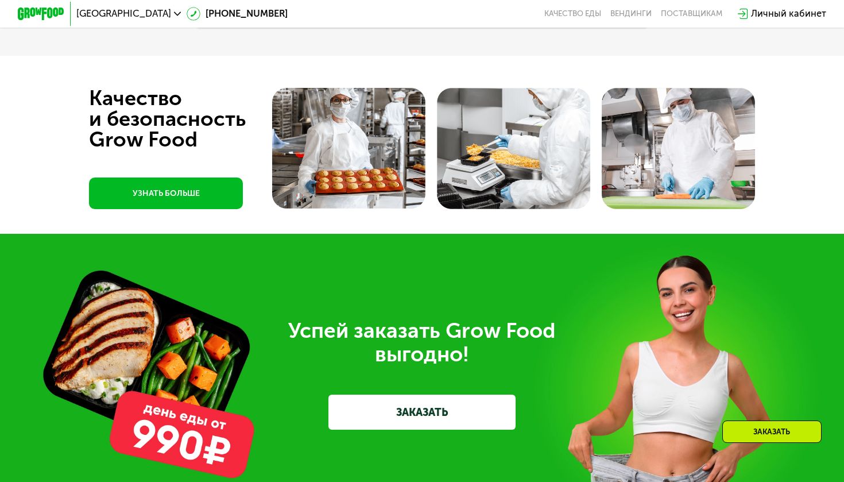
scroll to position [2469, 1]
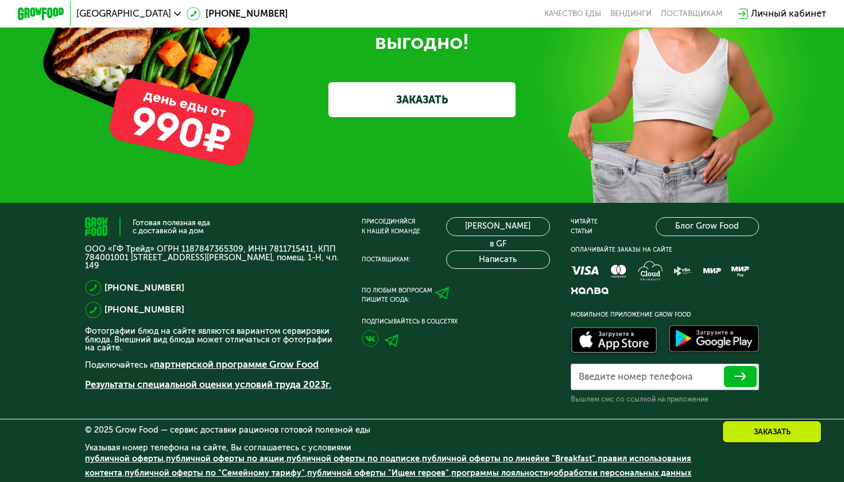
click at [454, 104] on link "ЗАКАЗАТЬ" at bounding box center [423, 99] width 188 height 35
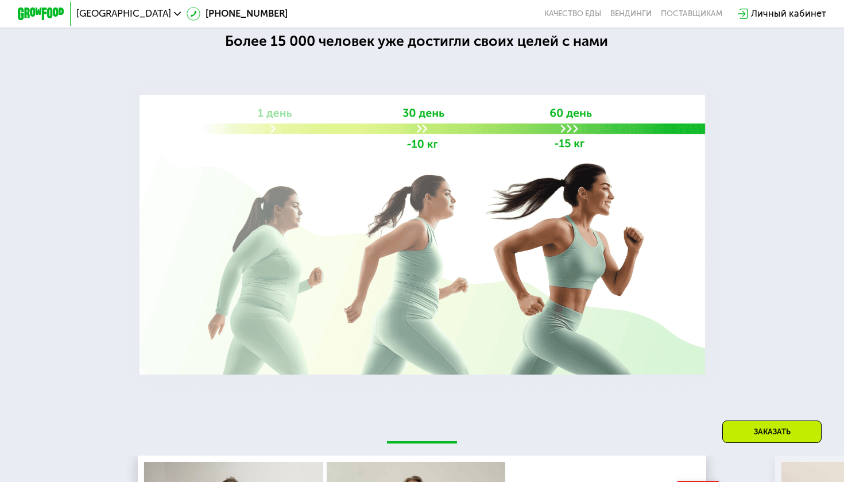
scroll to position [457, 0]
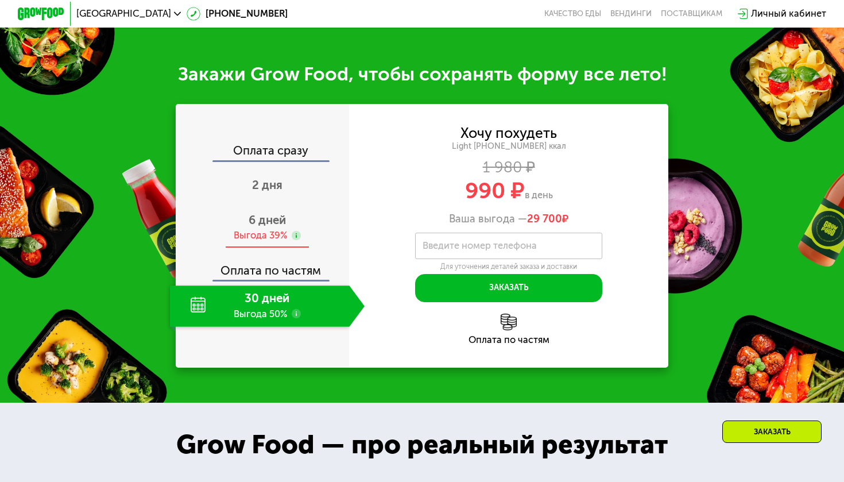
click at [274, 225] on span "6 дней" at bounding box center [267, 220] width 37 height 14
